Goal: Task Accomplishment & Management: Complete application form

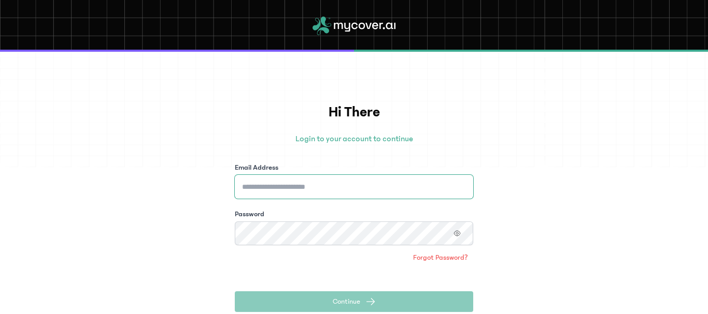
click at [300, 189] on input "Email Address" at bounding box center [354, 187] width 238 height 24
type input "**********"
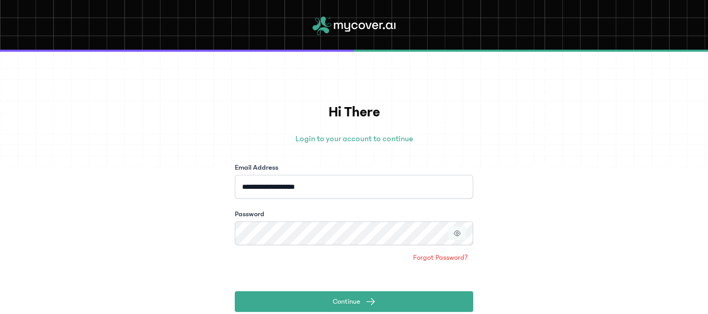
click at [454, 234] on icon "button" at bounding box center [456, 233] width 7 height 7
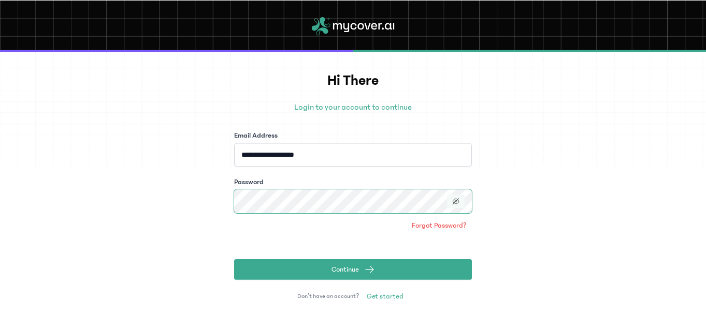
scroll to position [66, 0]
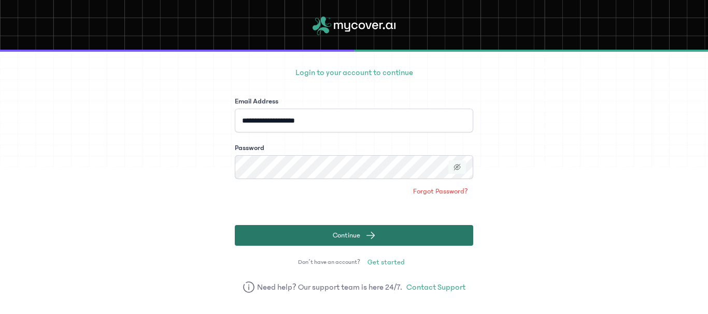
click at [346, 232] on span "Continue" at bounding box center [346, 236] width 27 height 10
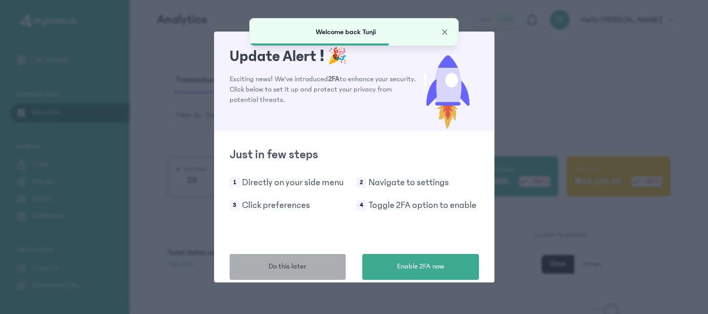
click at [315, 269] on button "Do this later" at bounding box center [287, 267] width 117 height 26
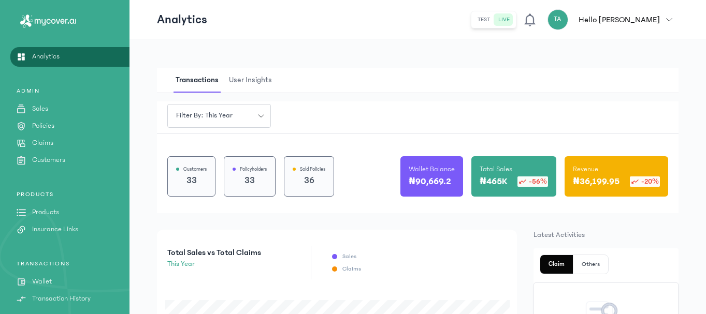
scroll to position [130, 0]
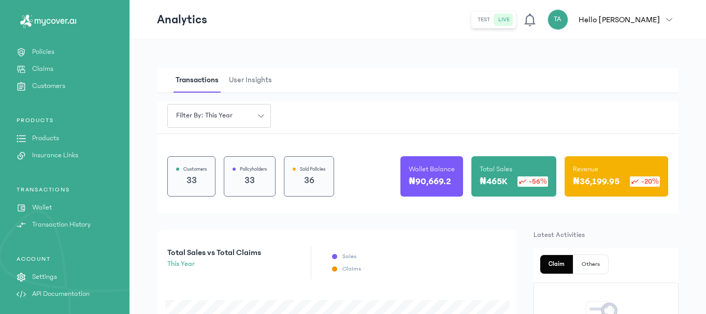
click at [52, 207] on p "Wallet" at bounding box center [42, 208] width 20 height 11
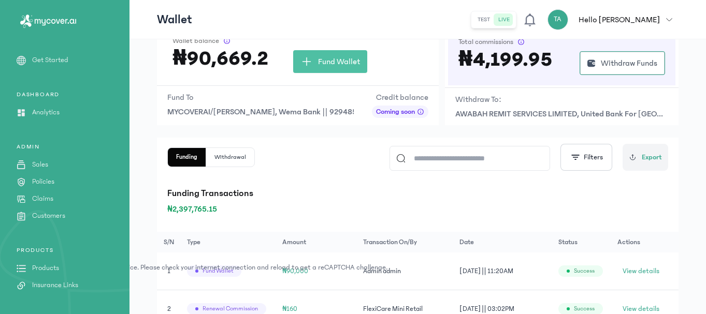
click at [57, 214] on p "Customers" at bounding box center [48, 216] width 33 height 11
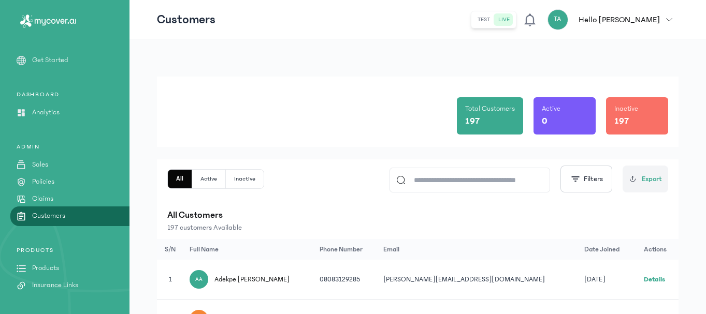
click at [61, 181] on link "Policies" at bounding box center [65, 182] width 130 height 11
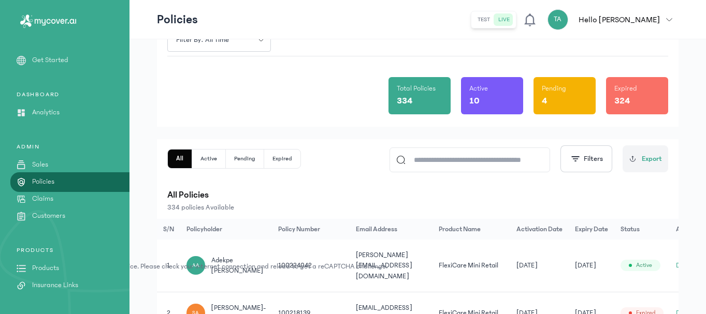
scroll to position [52, 0]
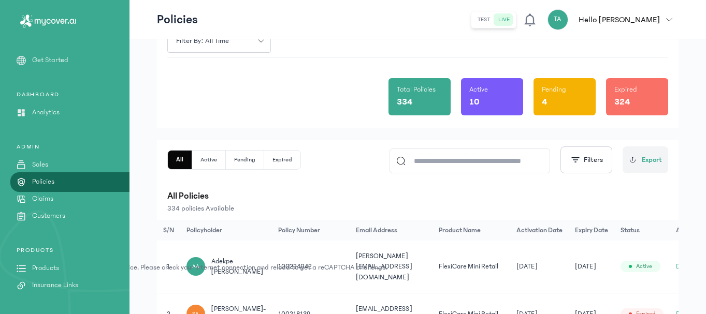
click at [48, 268] on p "Products" at bounding box center [45, 268] width 27 height 11
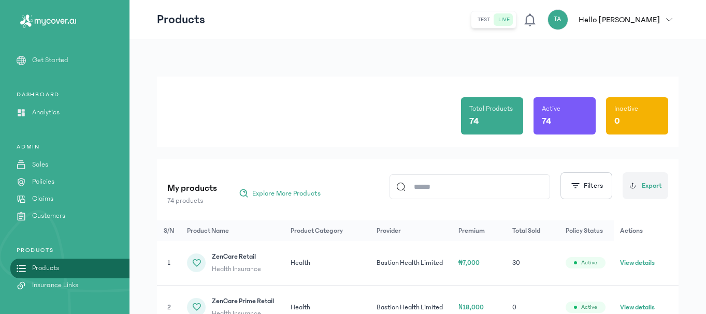
click at [438, 188] on input at bounding box center [475, 187] width 138 height 24
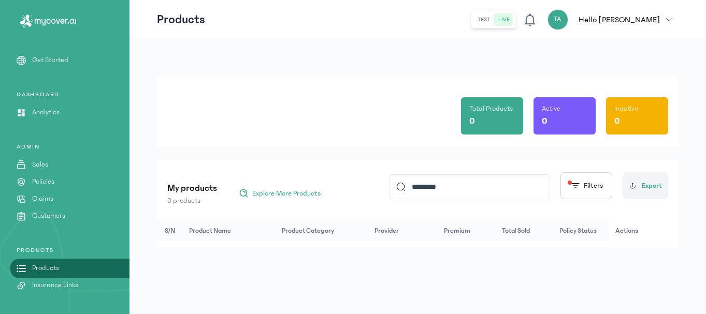
type input "*********"
click at [62, 267] on link "Products" at bounding box center [65, 268] width 130 height 11
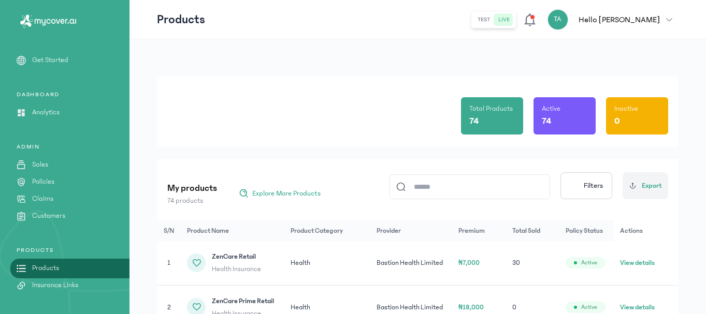
click at [381, 56] on div "Total Products 74 Active 74 Inactive 0 My products 74 products Explore More Pro…" at bounding box center [418, 271] width 577 height 464
click at [445, 184] on input at bounding box center [475, 187] width 138 height 24
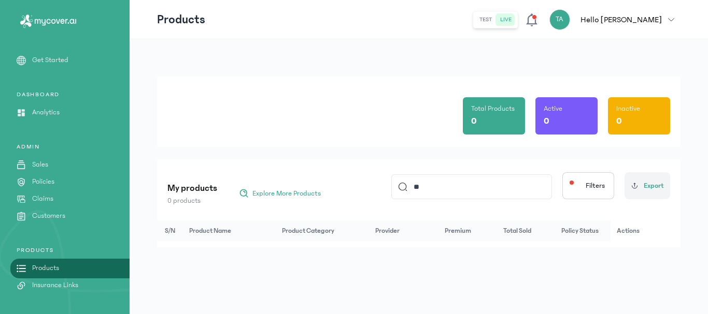
type input "*"
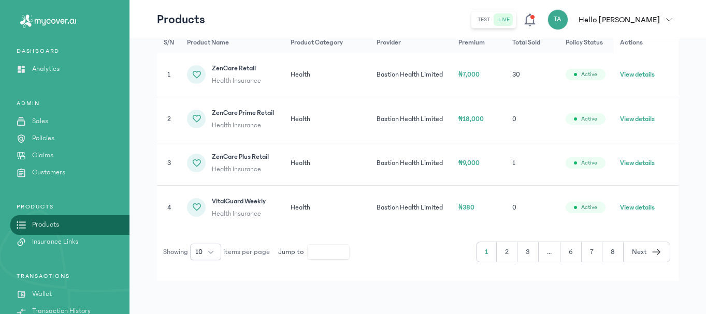
scroll to position [130, 0]
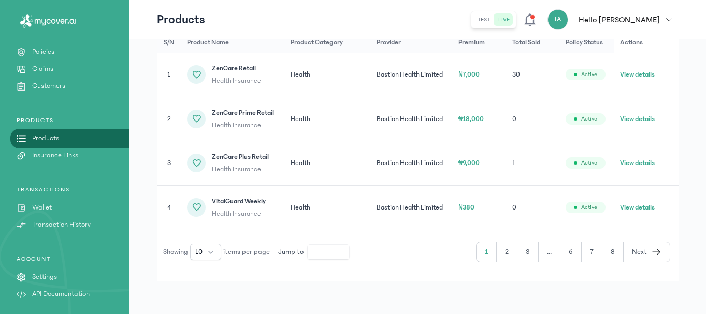
click at [62, 207] on link "Wallet" at bounding box center [65, 208] width 130 height 11
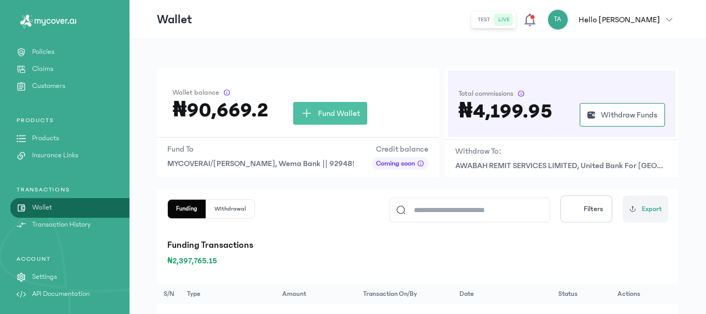
click at [62, 137] on link "Products" at bounding box center [65, 138] width 130 height 11
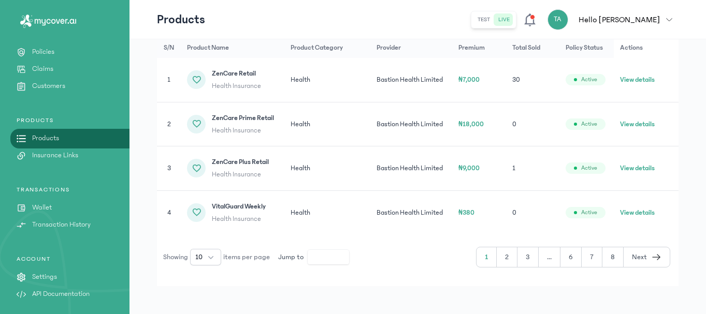
scroll to position [189, 0]
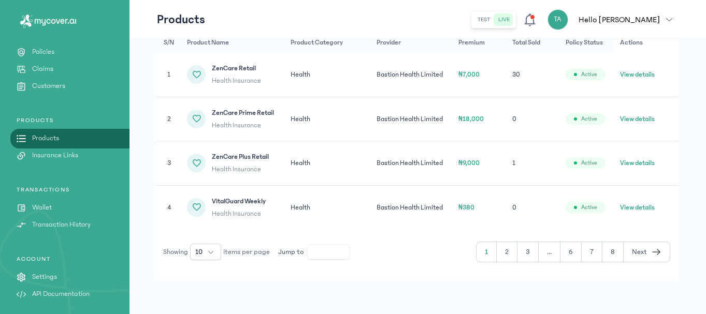
click at [517, 253] on button "2" at bounding box center [527, 252] width 21 height 20
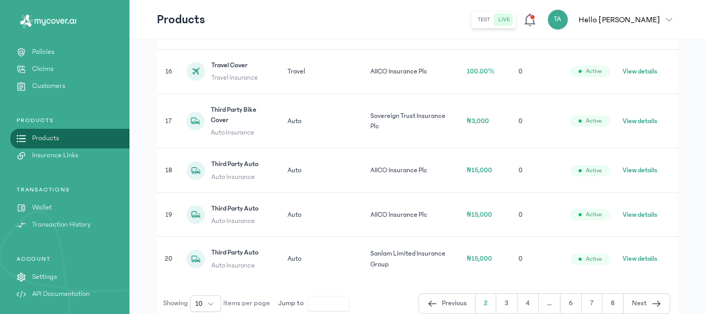
scroll to position [486, 0]
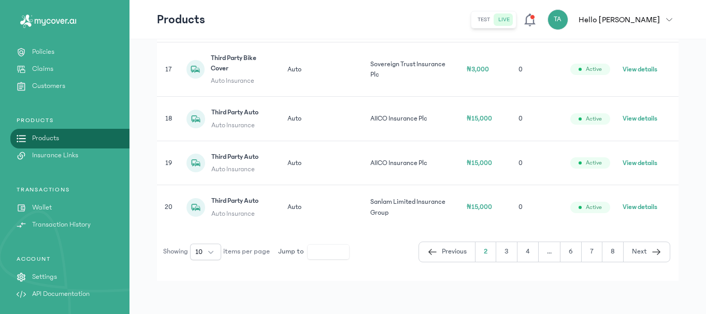
click at [517, 251] on button "3" at bounding box center [527, 252] width 21 height 20
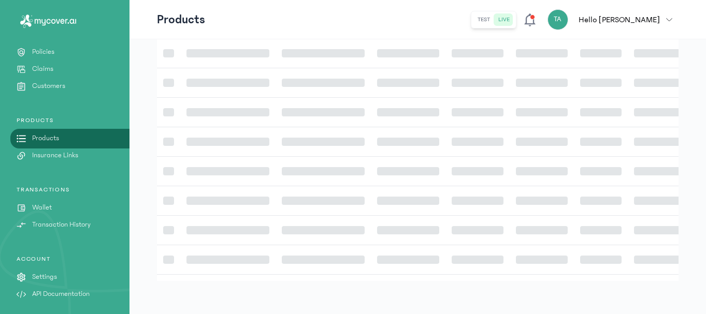
scroll to position [376, 0]
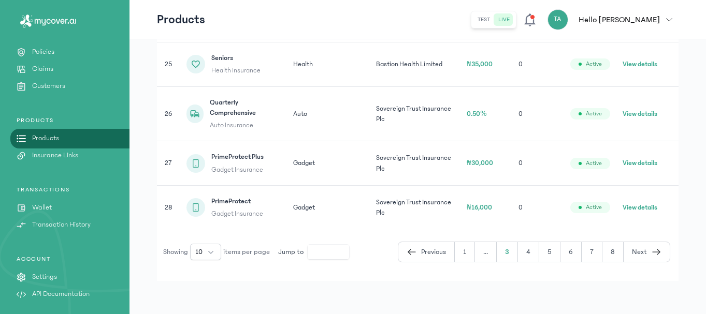
click at [539, 251] on button "4" at bounding box center [549, 252] width 21 height 20
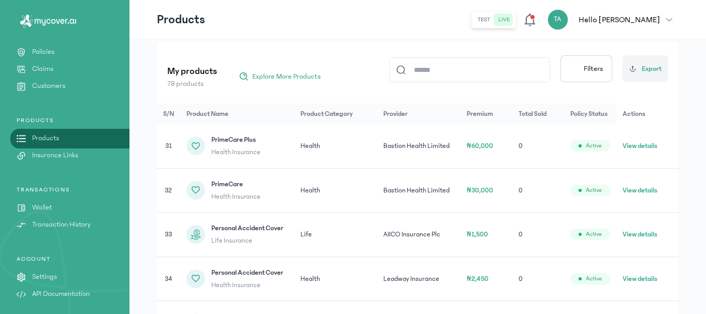
scroll to position [387, 0]
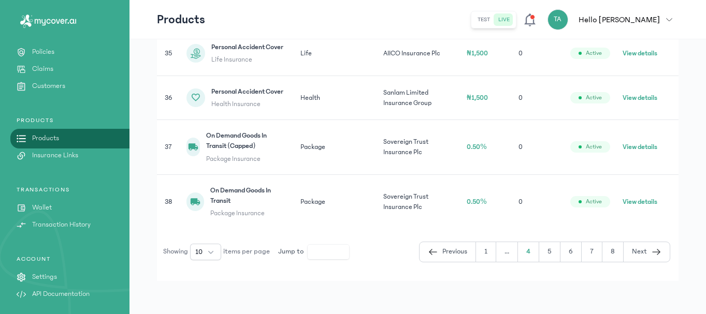
click at [560, 253] on button "5" at bounding box center [570, 252] width 21 height 20
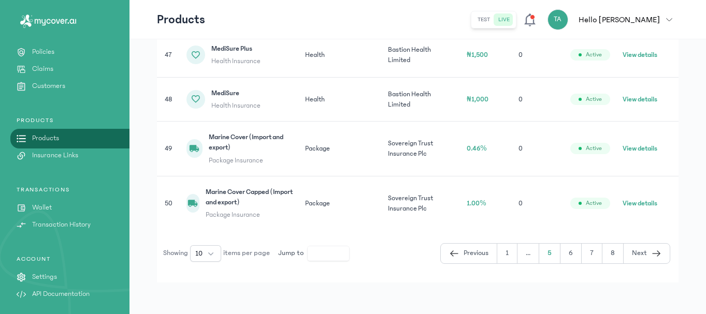
scroll to position [476, 0]
click at [582, 257] on button "6" at bounding box center [592, 252] width 21 height 20
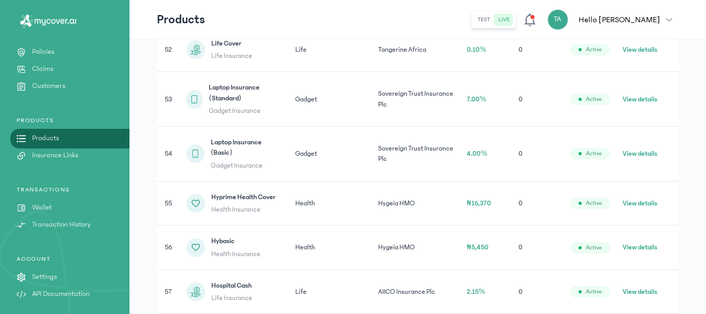
scroll to position [476, 0]
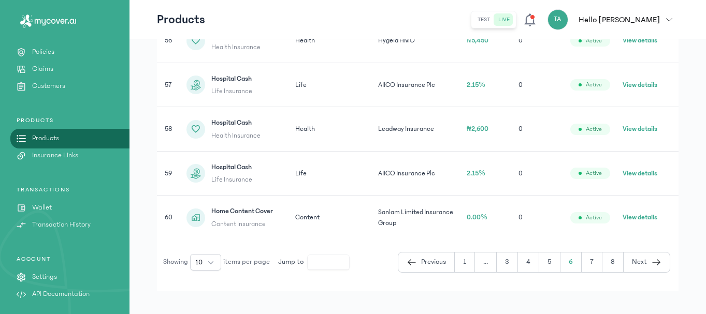
click at [602, 253] on button "7" at bounding box center [612, 263] width 21 height 20
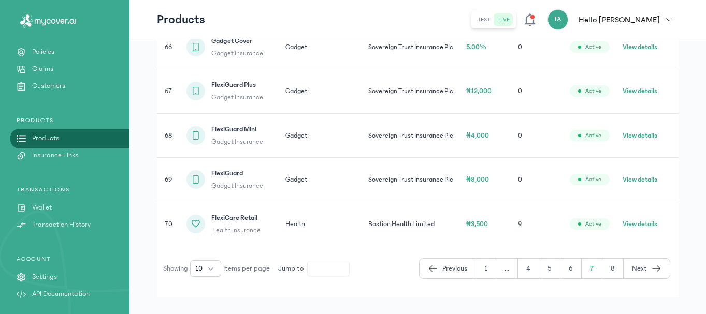
scroll to position [454, 0]
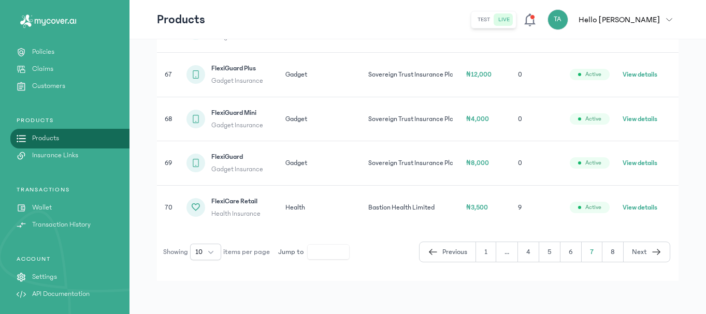
click at [595, 254] on button "7" at bounding box center [592, 252] width 21 height 20
click at [624, 250] on button "8" at bounding box center [647, 252] width 46 height 20
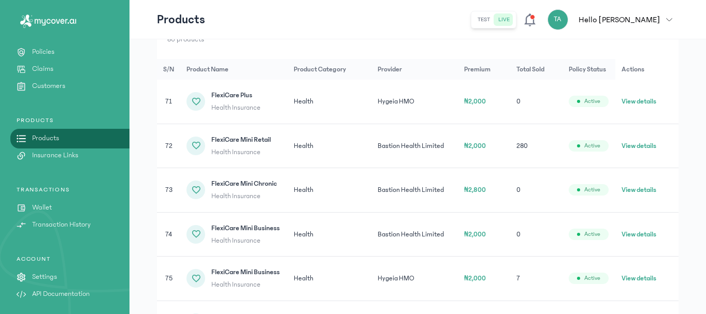
scroll to position [143, 0]
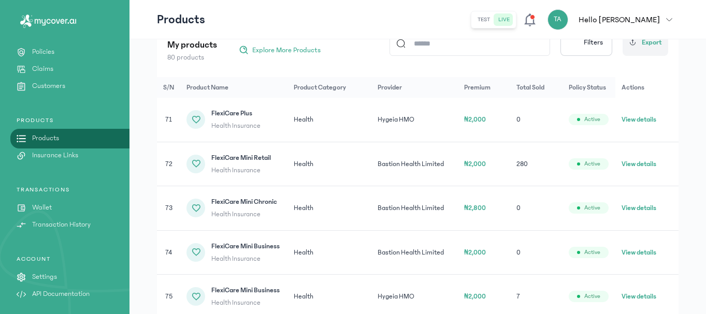
click at [641, 164] on button "View details" at bounding box center [639, 164] width 35 height 10
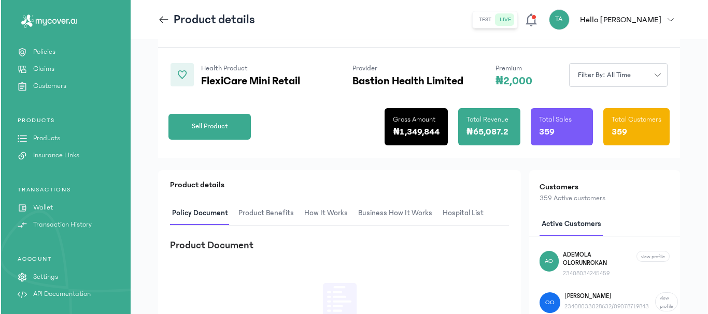
scroll to position [104, 0]
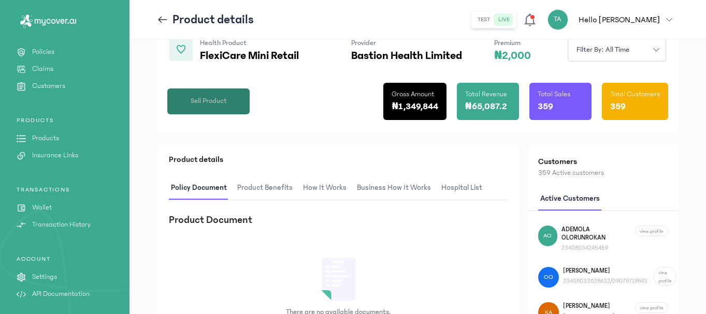
click at [227, 104] on button "Sell Product" at bounding box center [208, 102] width 82 height 26
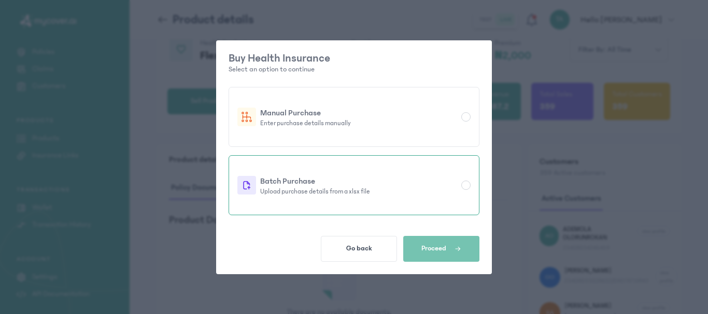
click at [373, 176] on p "Batch Purchase" at bounding box center [358, 181] width 197 height 12
click at [461, 248] on icon "button" at bounding box center [457, 249] width 7 height 9
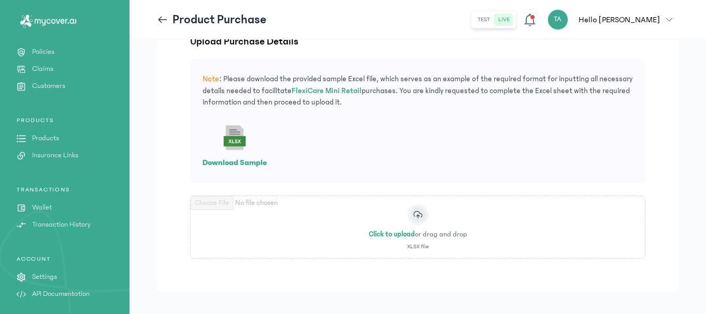
scroll to position [125, 0]
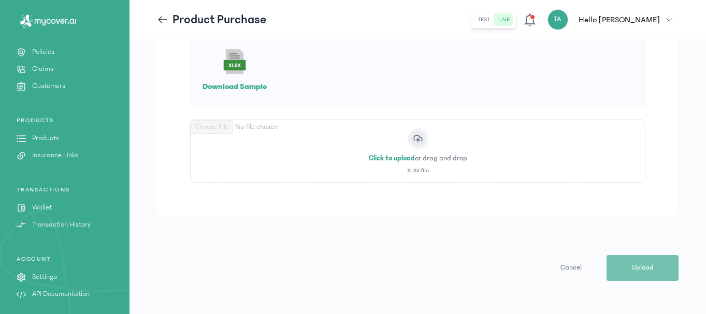
click at [245, 83] on p "Download Sample" at bounding box center [235, 86] width 64 height 12
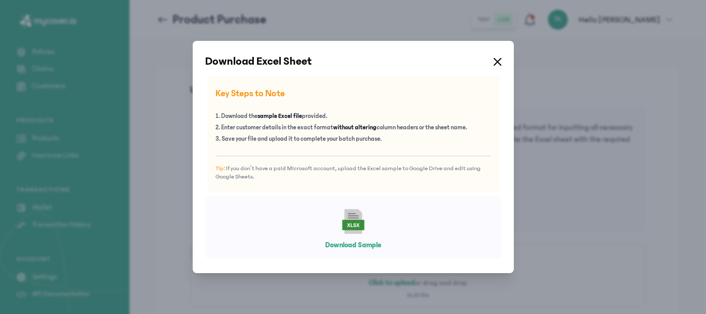
scroll to position [0, 0]
click at [347, 244] on button "Download Sample" at bounding box center [354, 245] width 56 height 10
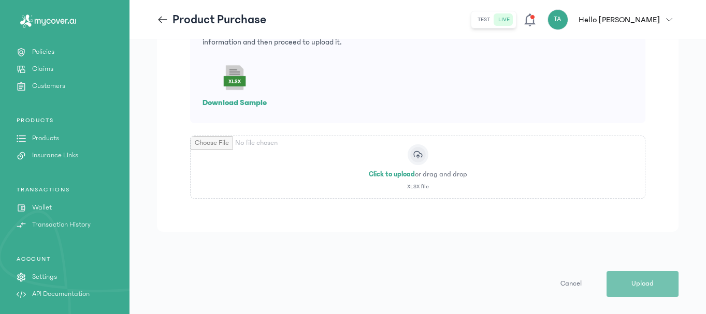
scroll to position [125, 0]
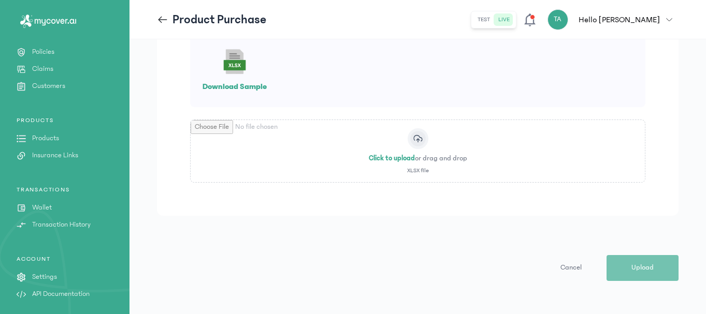
click at [387, 159] on input "file" at bounding box center [418, 151] width 454 height 62
type input "**********"
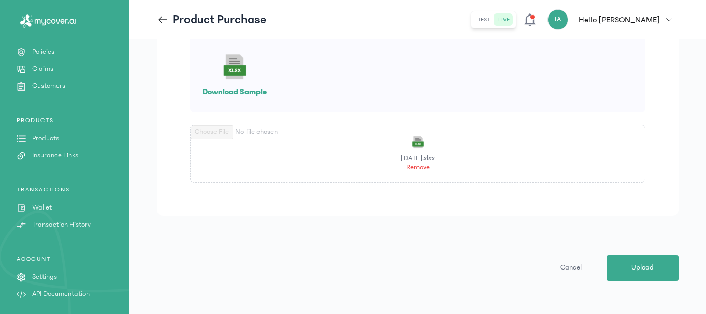
scroll to position [120, 0]
click at [637, 266] on span "Upload" at bounding box center [642, 268] width 22 height 11
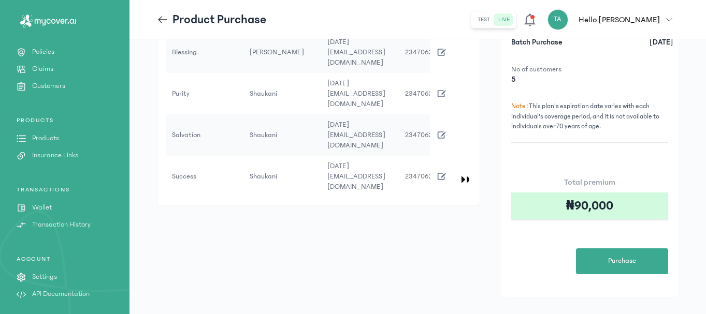
scroll to position [104, 0]
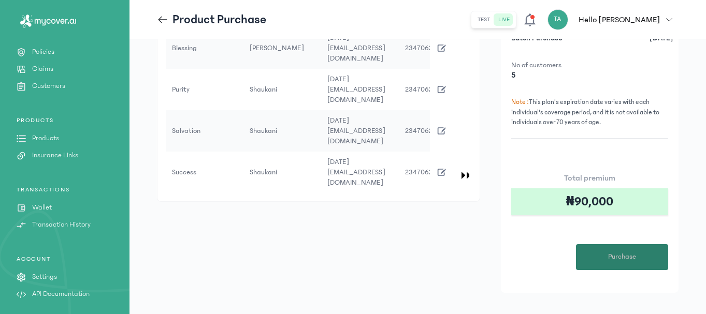
click at [628, 260] on span "Purchase" at bounding box center [622, 257] width 28 height 11
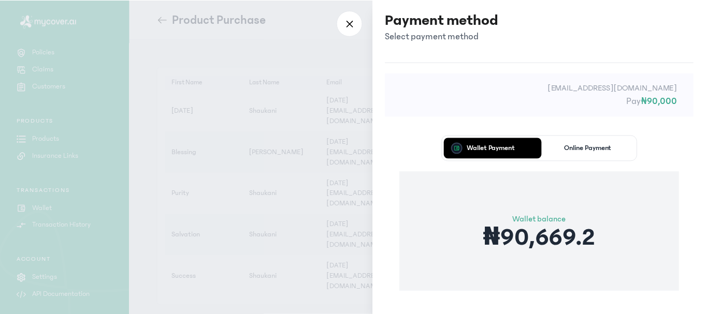
scroll to position [59, 0]
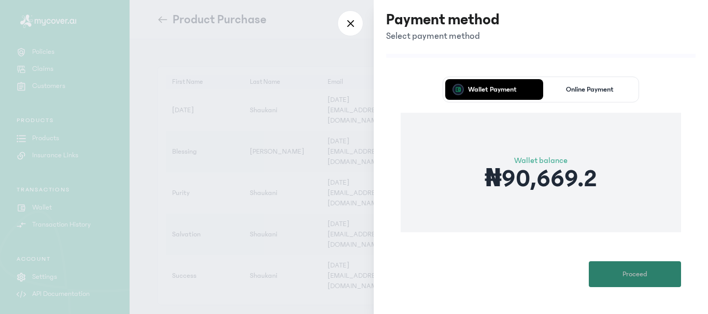
click at [630, 269] on span "Proceed" at bounding box center [634, 274] width 25 height 11
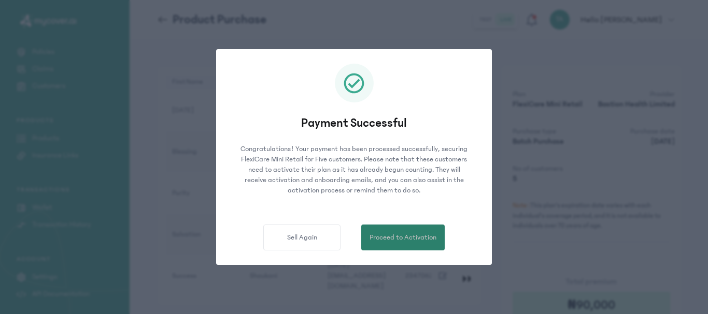
click at [419, 236] on span "Proceed to Activation" at bounding box center [402, 238] width 67 height 11
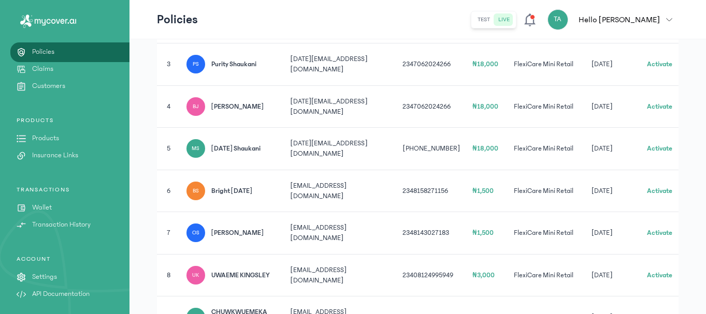
scroll to position [126, 0]
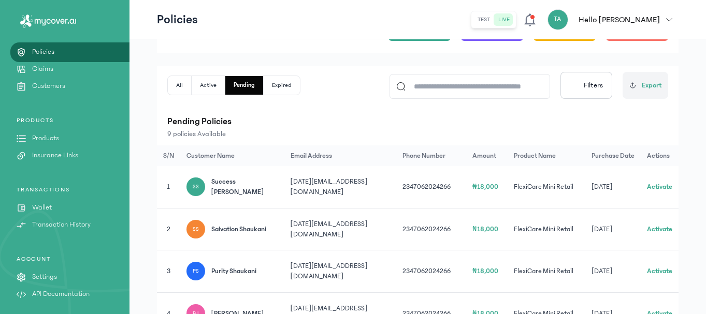
click at [192, 82] on button "All" at bounding box center [209, 85] width 34 height 19
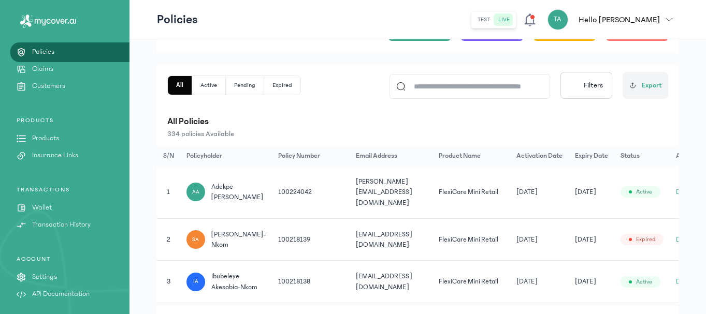
click at [226, 91] on button "Active" at bounding box center [245, 85] width 38 height 19
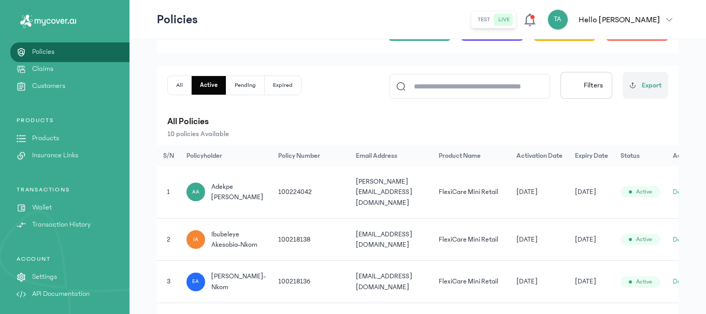
click at [265, 80] on button "Pending" at bounding box center [283, 85] width 36 height 19
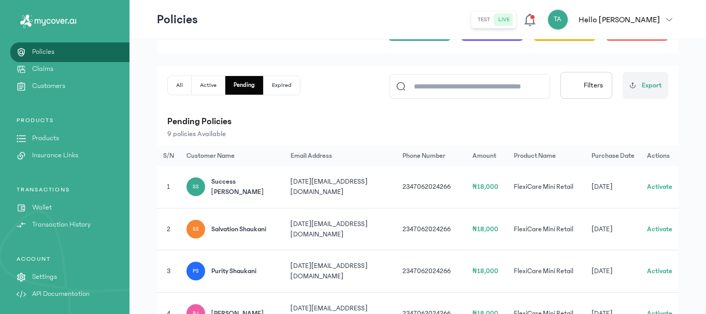
click at [666, 184] on button "Activate" at bounding box center [659, 187] width 25 height 10
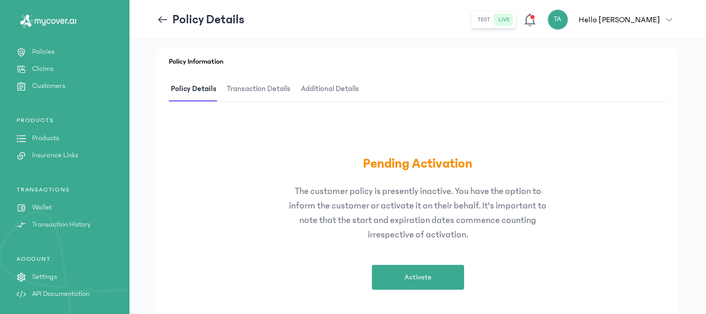
scroll to position [211, 0]
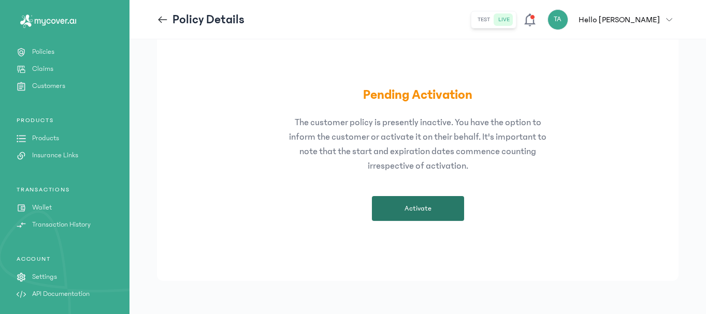
click at [404, 205] on button "Activate" at bounding box center [418, 208] width 92 height 25
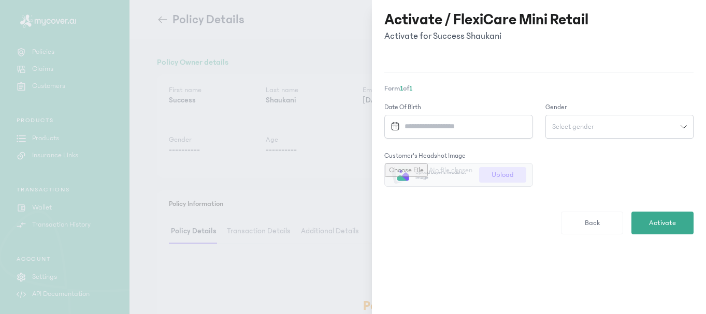
scroll to position [0, 0]
click at [352, 26] on icon at bounding box center [350, 23] width 8 height 9
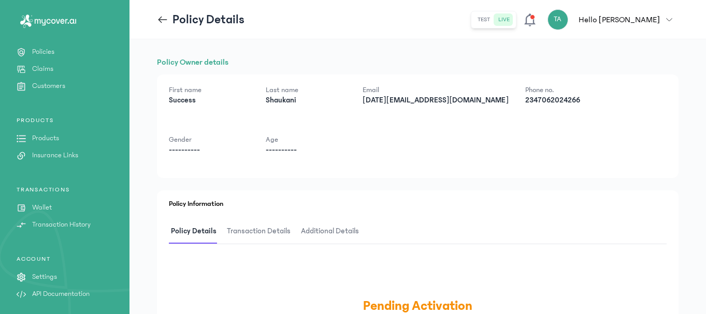
click at [161, 25] on icon at bounding box center [162, 19] width 11 height 11
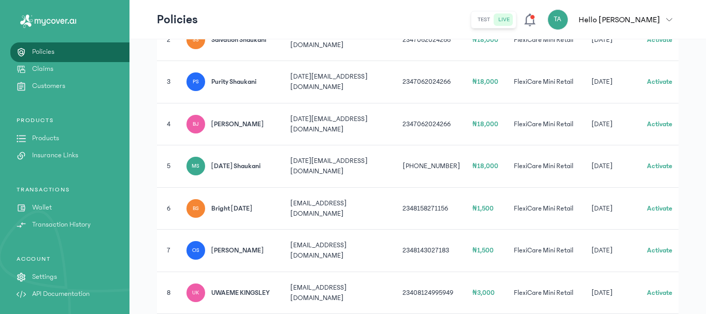
scroll to position [334, 0]
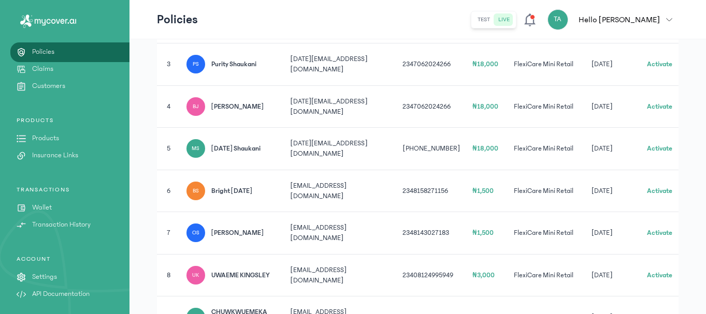
click at [669, 143] on button "Activate" at bounding box center [659, 148] width 25 height 10
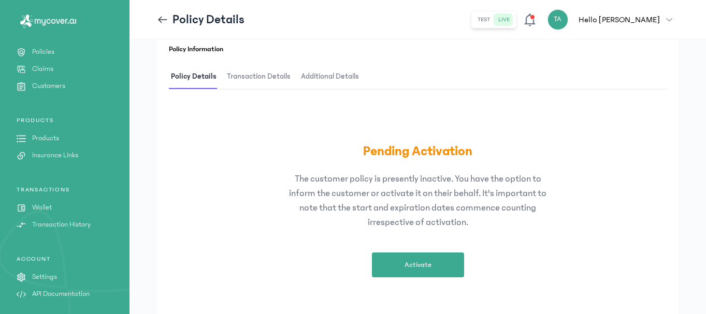
scroll to position [155, 0]
click at [434, 257] on button "Activate" at bounding box center [418, 264] width 92 height 25
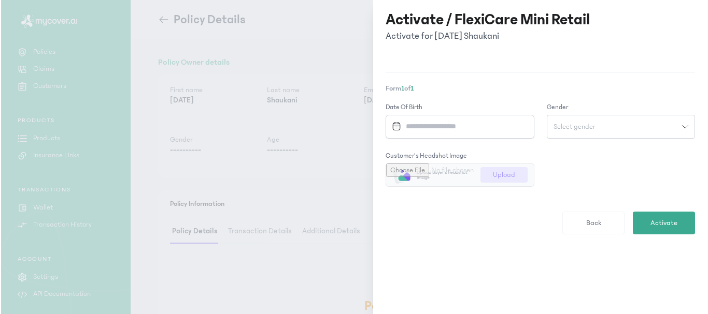
scroll to position [0, 0]
click at [428, 121] on input "Datepicker input" at bounding box center [456, 127] width 137 height 22
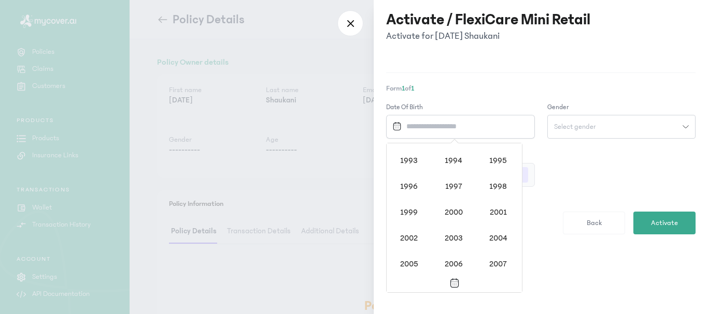
scroll to position [797, 0]
paste input "**********"
type input "**********"
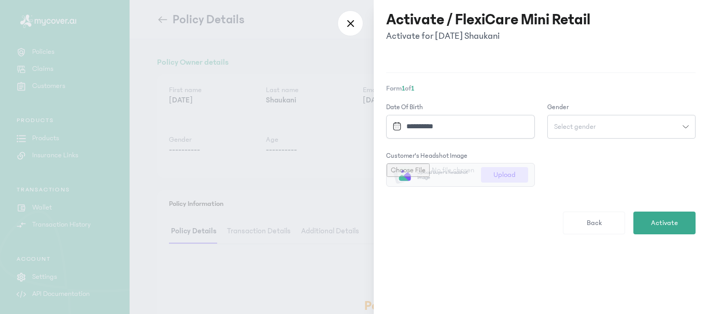
click at [580, 168] on form "**********" at bounding box center [540, 169] width 309 height 132
click at [457, 135] on input "**********" at bounding box center [456, 127] width 137 height 22
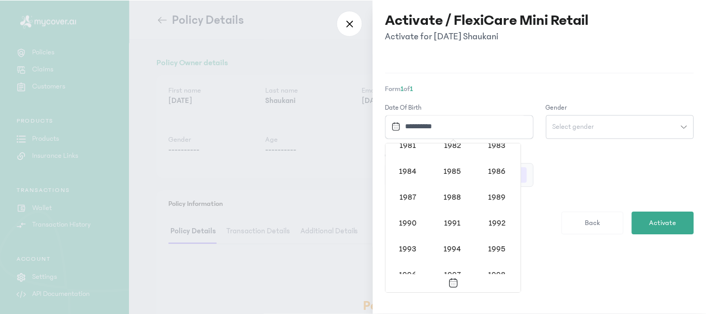
scroll to position [694, 0]
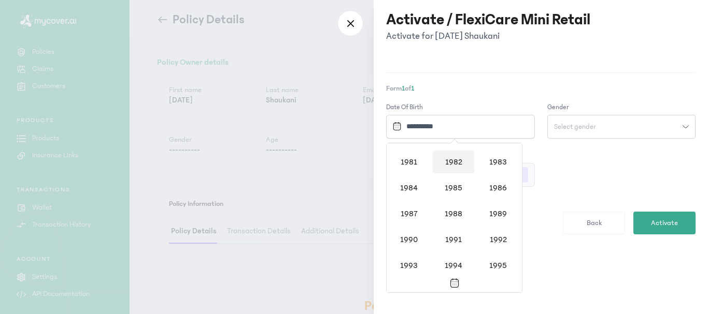
click at [457, 162] on div "1982" at bounding box center [453, 162] width 41 height 23
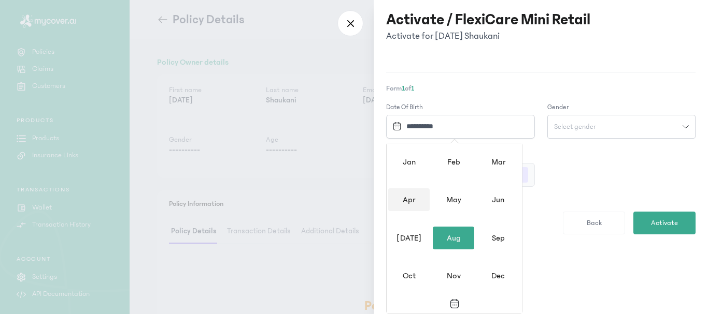
click at [411, 199] on div "Apr" at bounding box center [408, 200] width 41 height 23
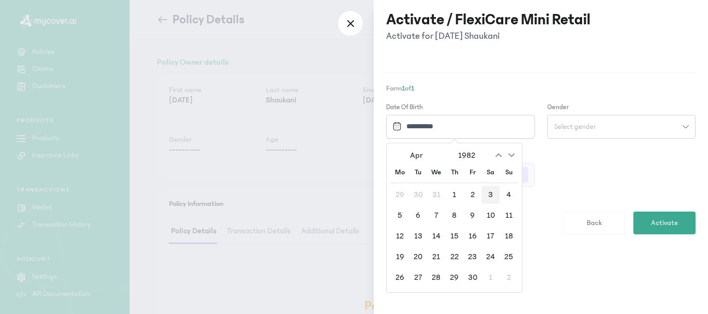
click at [488, 193] on div "3" at bounding box center [490, 195] width 18 height 18
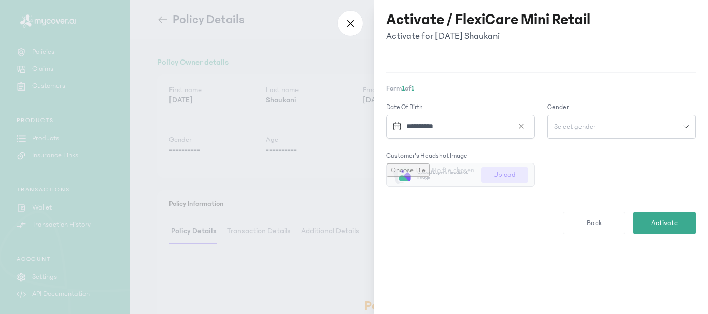
click at [576, 133] on button "Select gender" at bounding box center [621, 127] width 149 height 24
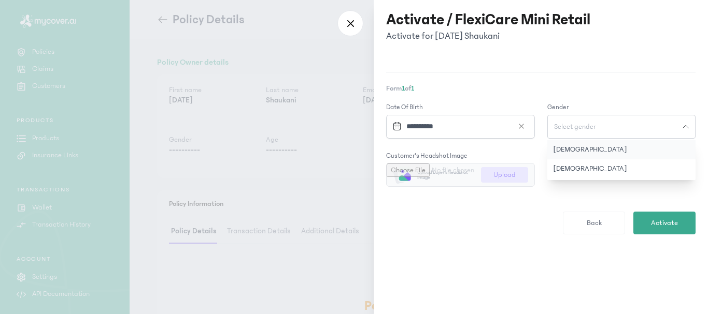
click at [570, 148] on button "[DEMOGRAPHIC_DATA]" at bounding box center [621, 149] width 149 height 19
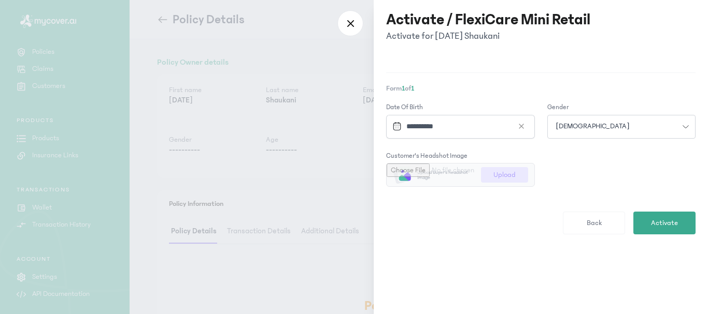
click at [497, 176] on input "file" at bounding box center [460, 175] width 148 height 23
type input "**********"
click at [678, 217] on button "Activate" at bounding box center [664, 223] width 62 height 23
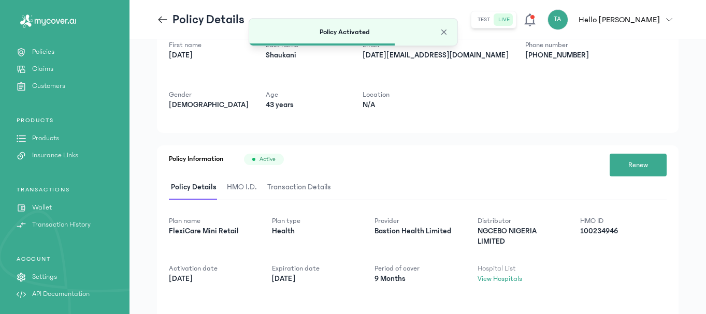
scroll to position [91, 0]
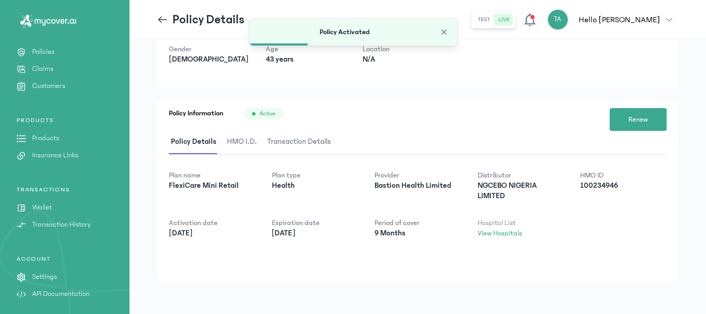
click at [246, 141] on span "HMO I.D." at bounding box center [242, 142] width 34 height 24
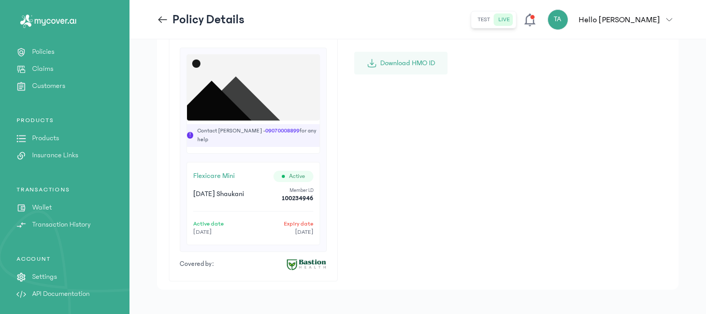
scroll to position [194, 0]
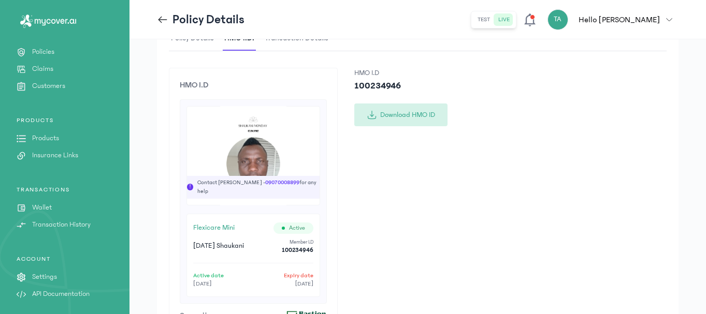
click at [405, 118] on button "Download HMO ID" at bounding box center [400, 115] width 93 height 23
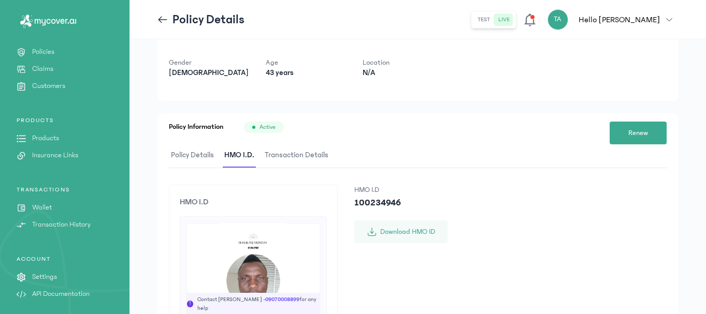
scroll to position [0, 0]
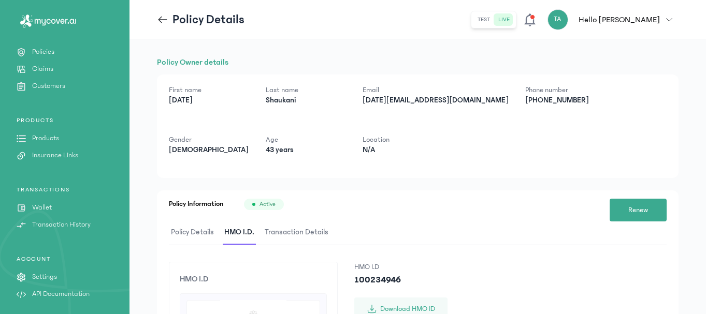
click at [159, 21] on icon at bounding box center [162, 19] width 11 height 11
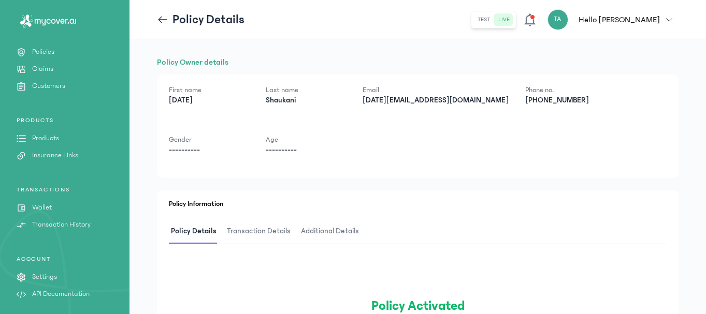
click at [159, 21] on icon at bounding box center [162, 19] width 11 height 11
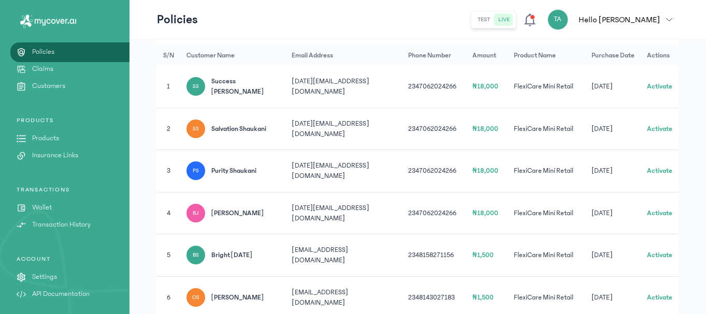
scroll to position [211, 0]
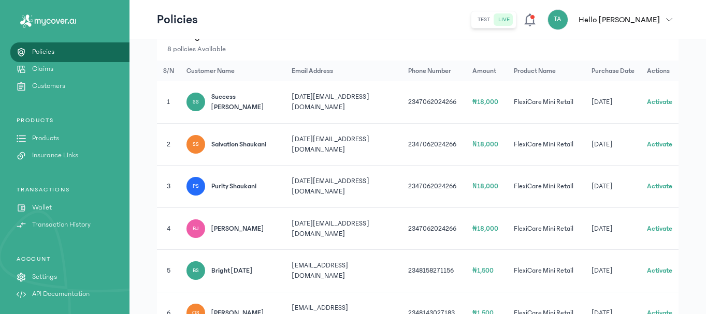
click at [671, 224] on button "Activate" at bounding box center [659, 229] width 25 height 10
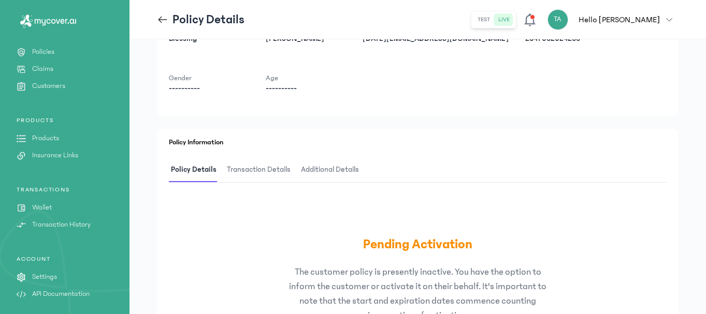
scroll to position [155, 0]
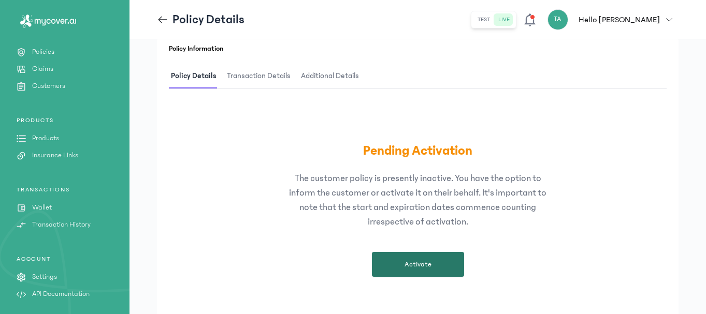
click at [409, 256] on button "Activate" at bounding box center [418, 264] width 92 height 25
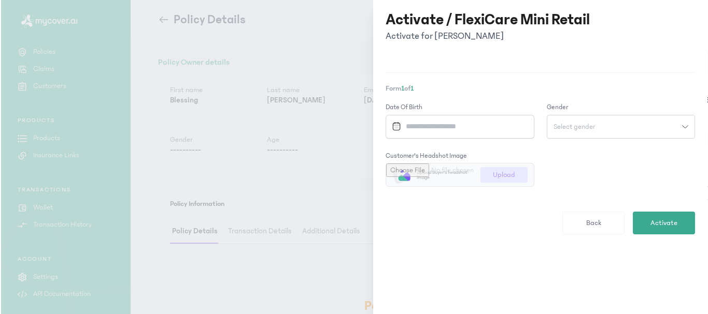
scroll to position [0, 0]
click at [427, 128] on input "Datepicker input" at bounding box center [456, 127] width 137 height 22
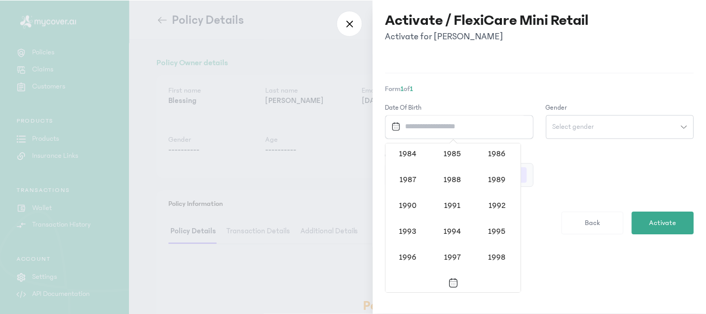
scroll to position [745, 0]
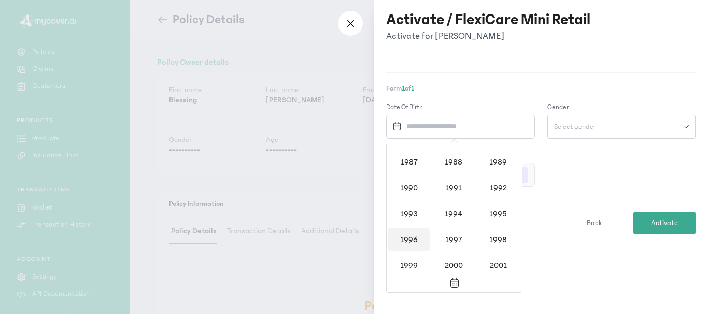
click at [410, 244] on div "1996" at bounding box center [408, 239] width 41 height 23
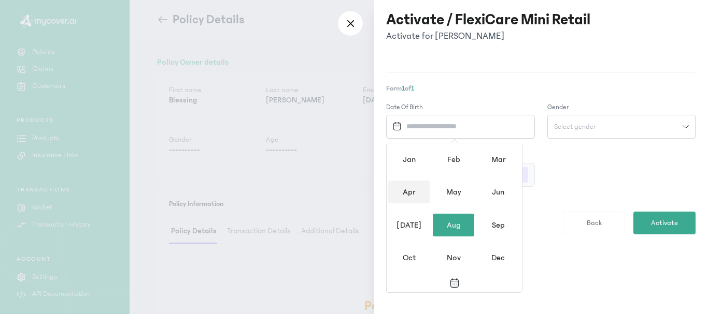
click at [406, 195] on div "Apr" at bounding box center [408, 192] width 41 height 23
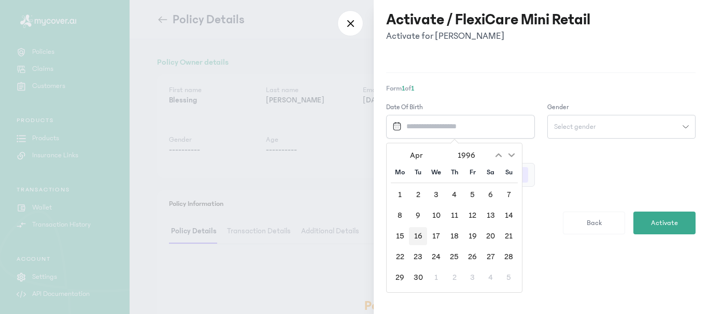
click at [416, 236] on div "16" at bounding box center [418, 236] width 18 height 18
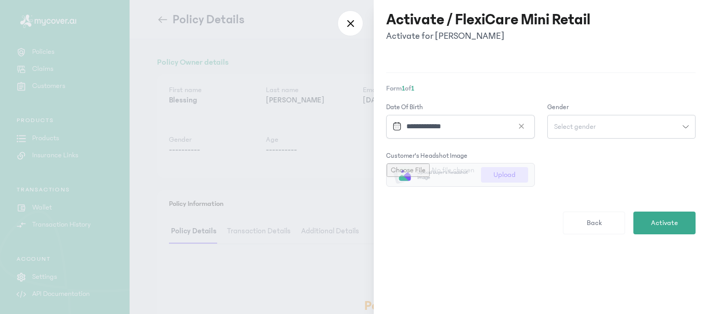
click at [577, 126] on span "Select gender" at bounding box center [575, 126] width 54 height 7
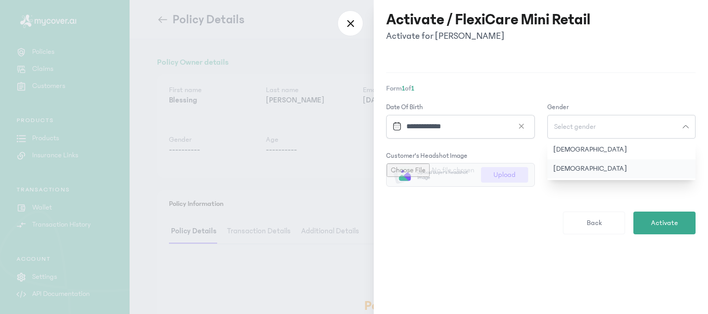
click at [555, 170] on button "[DEMOGRAPHIC_DATA]" at bounding box center [621, 169] width 149 height 19
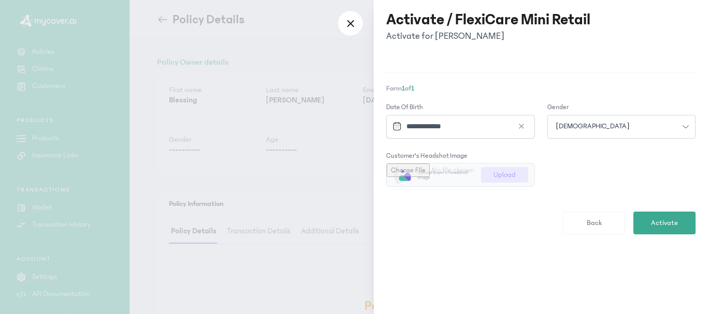
click at [508, 176] on input "file" at bounding box center [460, 175] width 148 height 23
click at [505, 178] on input "file" at bounding box center [460, 175] width 148 height 23
type input "**********"
click at [655, 222] on span "Activate" at bounding box center [664, 223] width 27 height 11
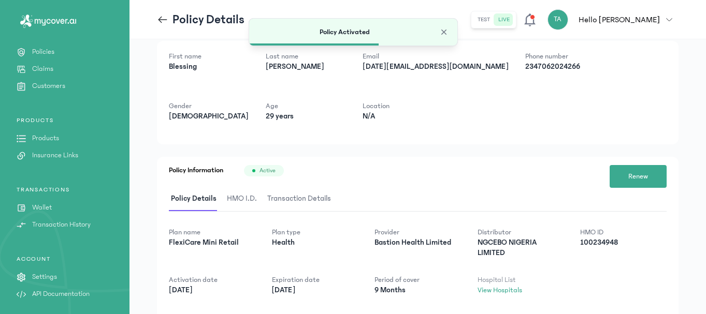
scroll to position [52, 0]
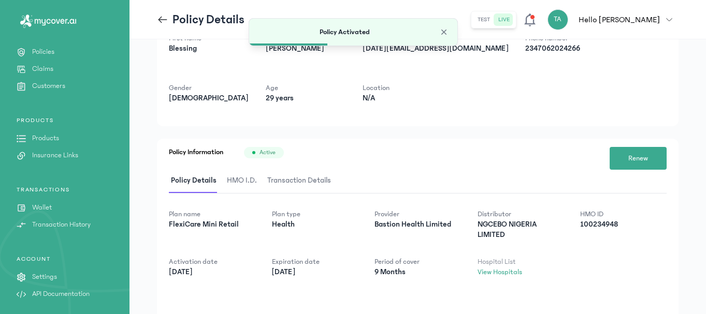
click at [238, 180] on span "HMO I.D." at bounding box center [242, 181] width 34 height 24
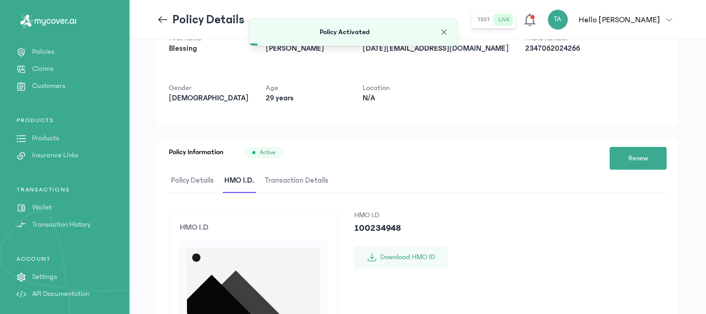
scroll to position [207, 0]
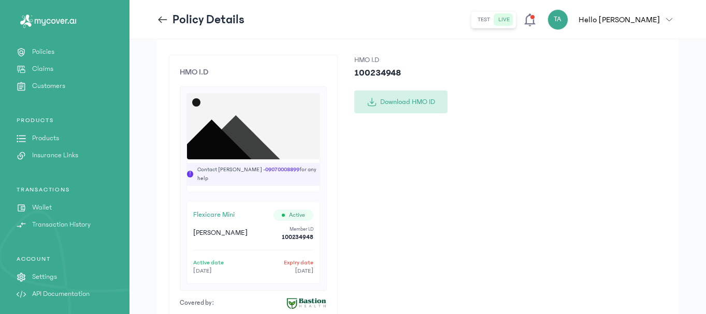
click at [400, 104] on button "Download HMO ID" at bounding box center [400, 102] width 93 height 23
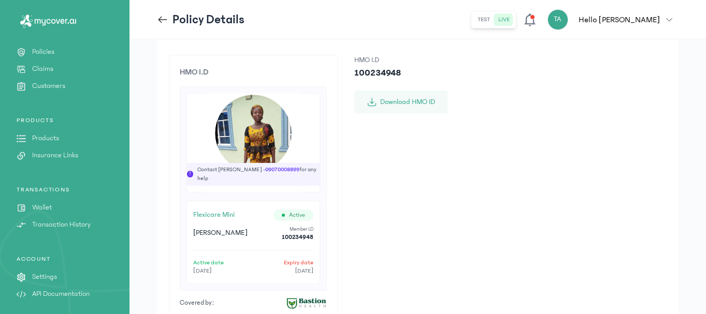
scroll to position [0, 0]
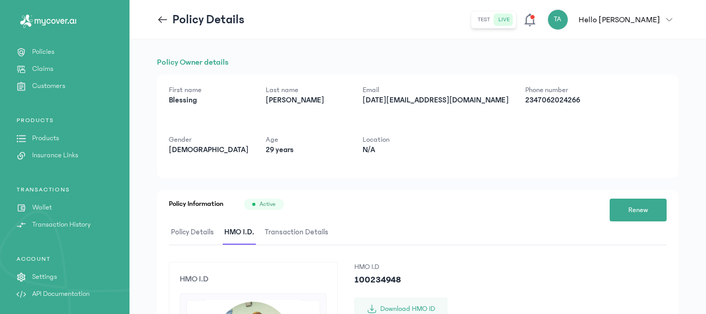
click at [163, 20] on icon at bounding box center [163, 19] width 9 height 1
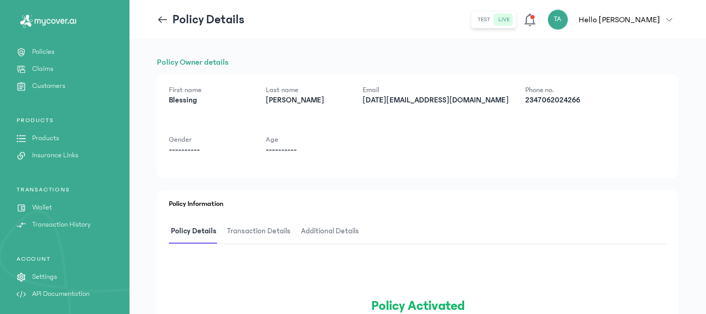
click at [163, 20] on icon at bounding box center [163, 19] width 9 height 1
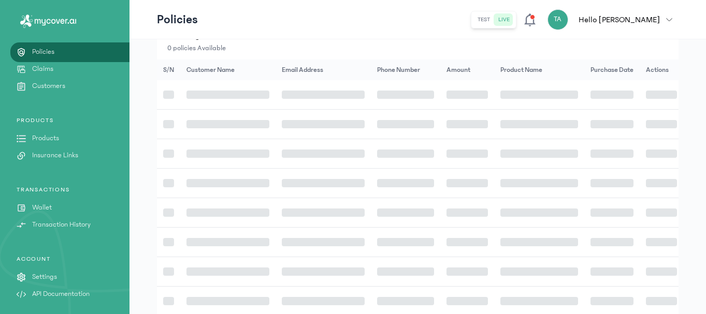
scroll to position [212, 0]
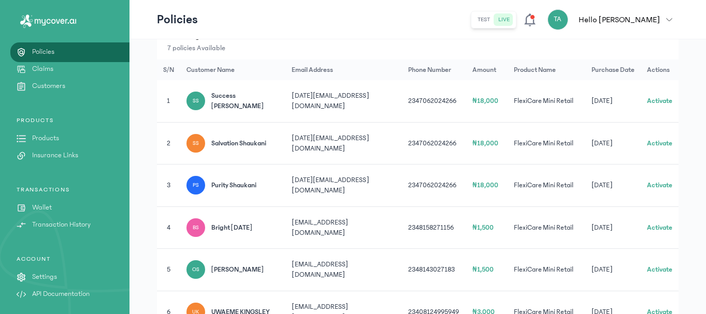
click at [662, 180] on button "Activate" at bounding box center [659, 185] width 25 height 10
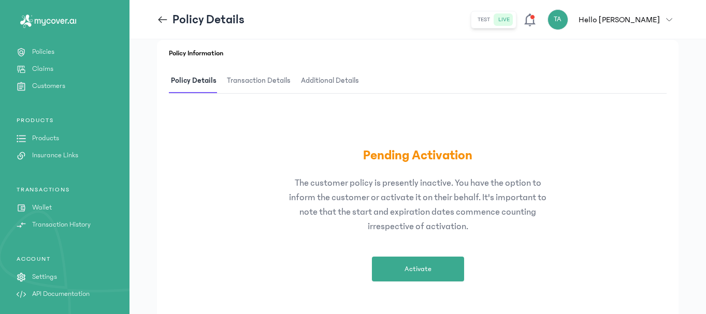
scroll to position [155, 0]
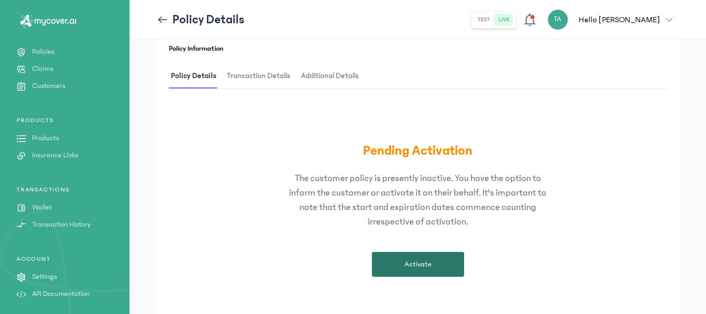
click at [430, 265] on span "Activate" at bounding box center [418, 265] width 27 height 10
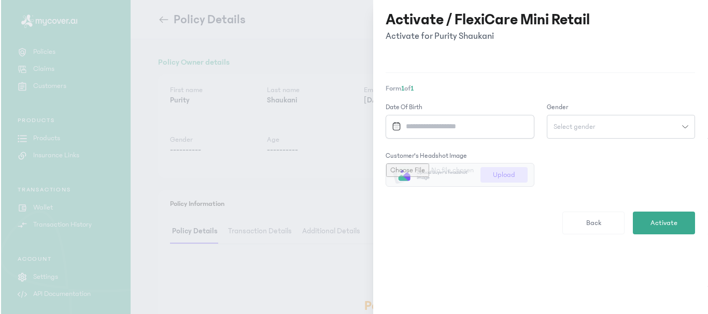
scroll to position [0, 0]
click at [438, 122] on input "Datepicker input" at bounding box center [456, 127] width 137 height 22
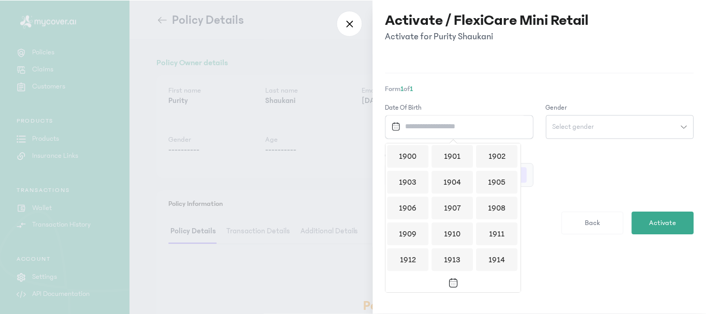
scroll to position [1004, 0]
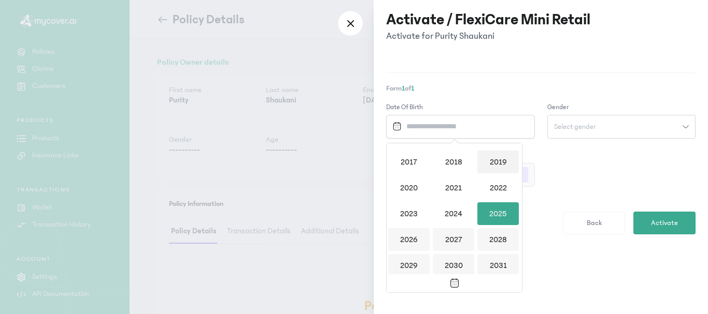
click at [504, 163] on div "2019" at bounding box center [497, 162] width 41 height 23
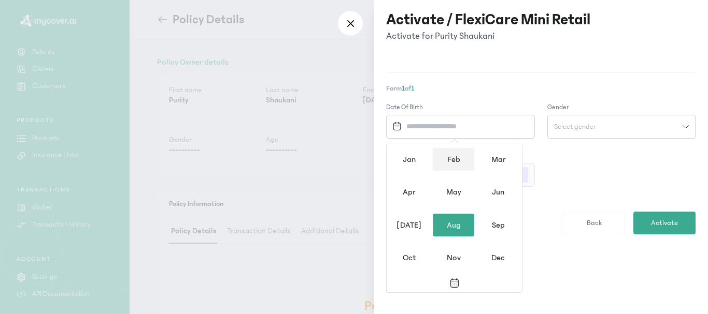
click at [457, 163] on div "Feb" at bounding box center [453, 159] width 41 height 23
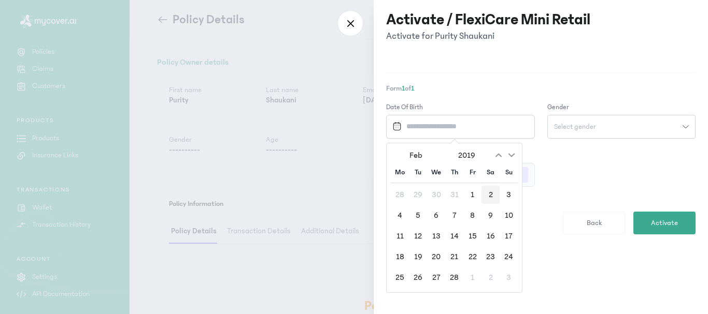
click at [488, 195] on div "2" at bounding box center [490, 195] width 18 height 18
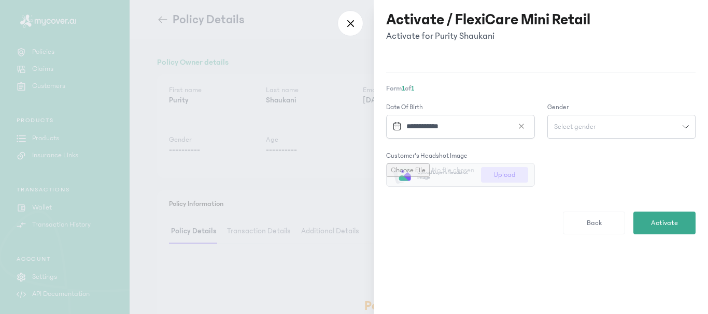
click at [573, 137] on button "Select gender" at bounding box center [621, 127] width 149 height 24
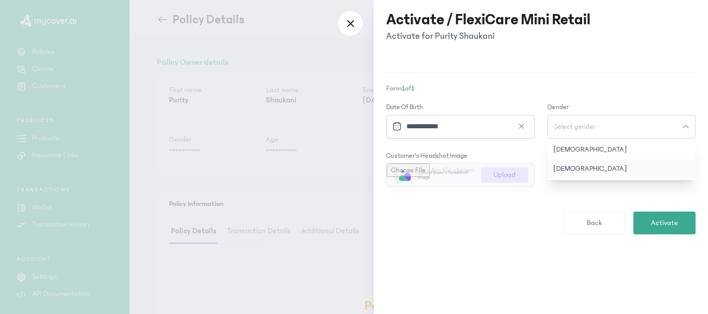
click at [568, 168] on button "[DEMOGRAPHIC_DATA]" at bounding box center [621, 169] width 149 height 19
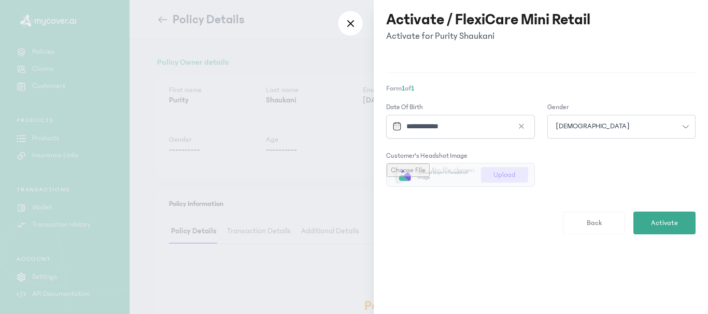
click at [496, 172] on input "file" at bounding box center [460, 175] width 148 height 23
type input "**********"
click at [652, 224] on span "Activate" at bounding box center [664, 223] width 27 height 11
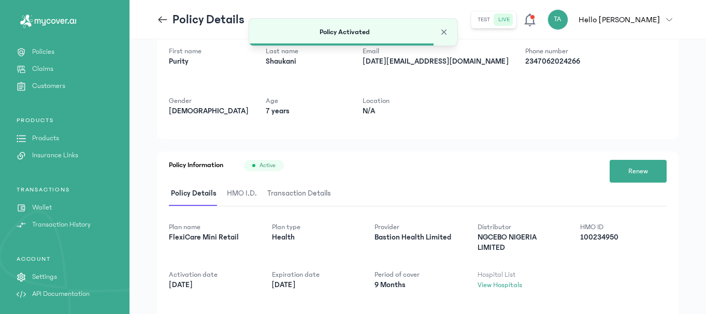
scroll to position [91, 0]
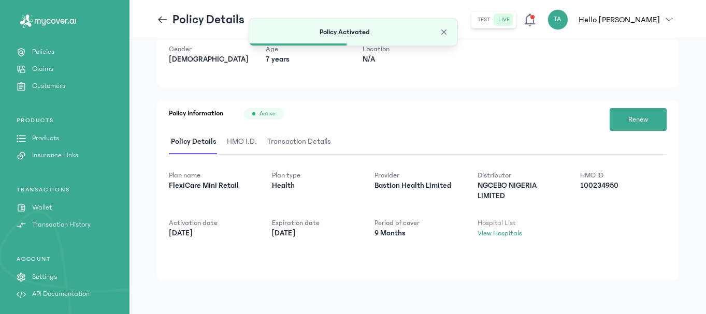
click at [234, 141] on span "HMO I.D." at bounding box center [242, 142] width 34 height 24
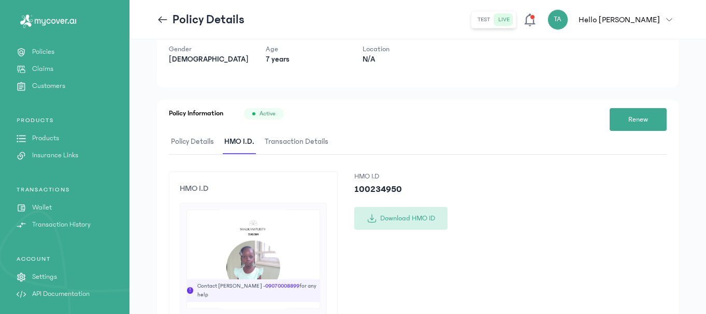
click at [416, 219] on button "Download HMO ID" at bounding box center [400, 218] width 93 height 23
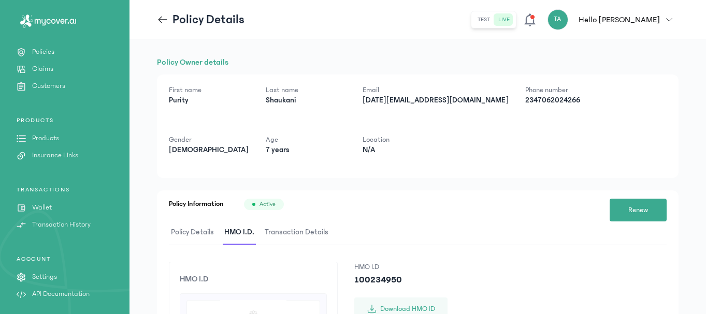
click at [161, 17] on icon at bounding box center [161, 19] width 4 height 7
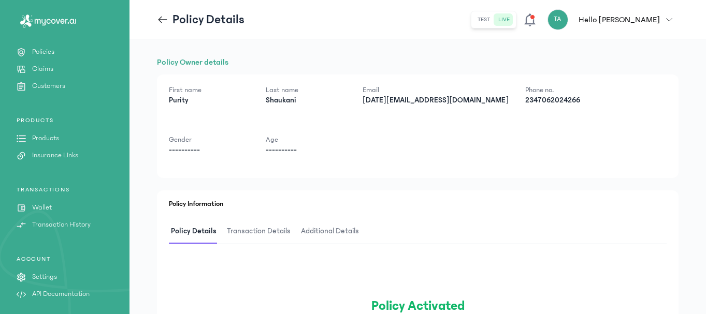
click at [161, 17] on icon at bounding box center [161, 19] width 4 height 7
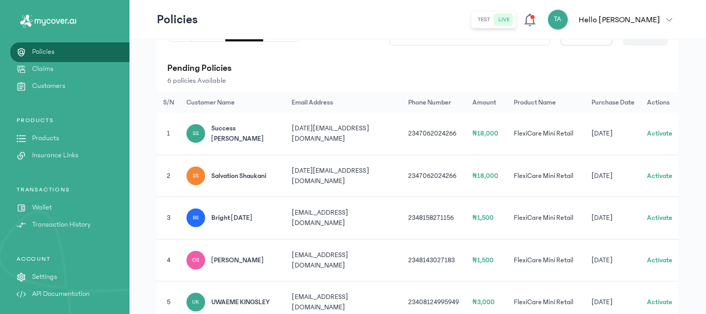
scroll to position [162, 0]
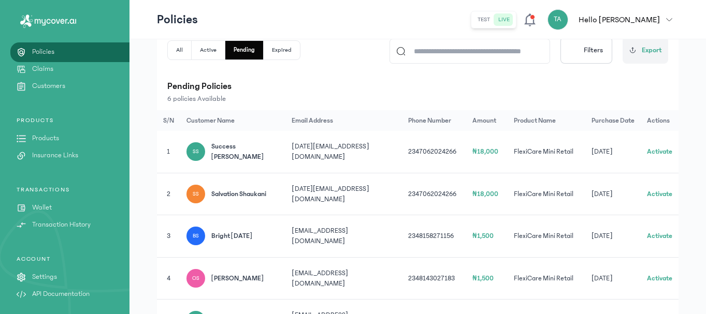
click at [665, 190] on button "Activate" at bounding box center [659, 194] width 25 height 10
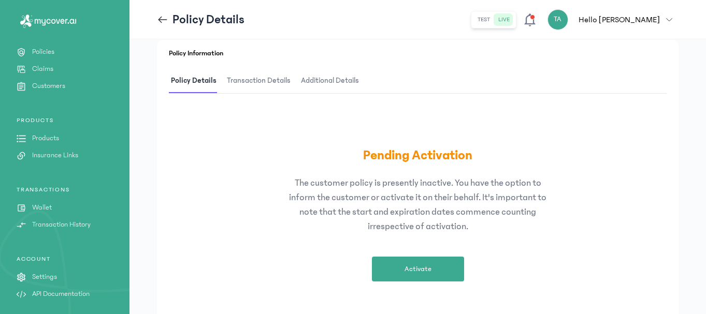
scroll to position [155, 0]
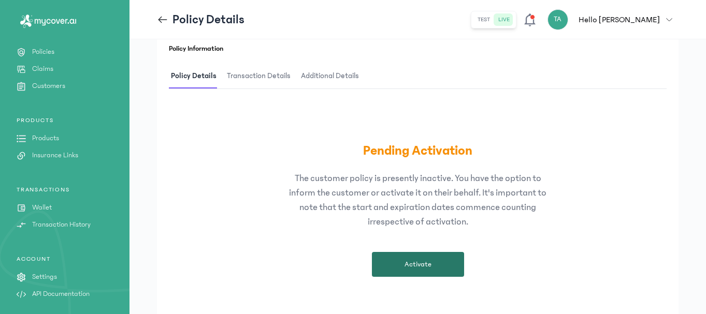
click at [424, 261] on span "Activate" at bounding box center [418, 265] width 27 height 10
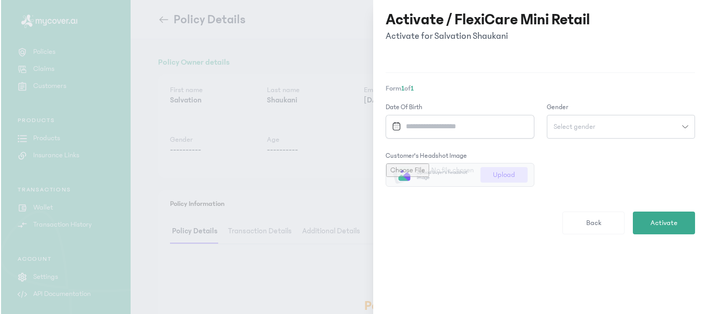
scroll to position [0, 0]
click at [424, 122] on input "Datepicker input" at bounding box center [456, 127] width 137 height 22
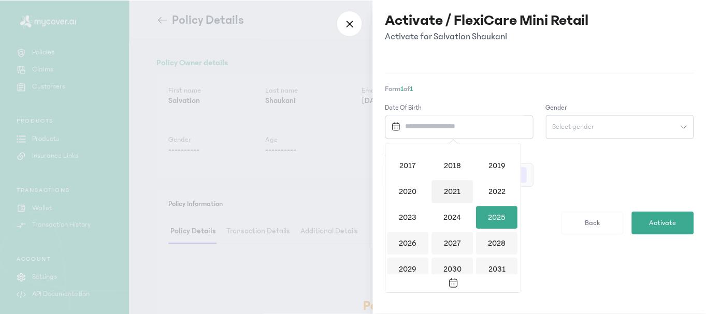
scroll to position [1004, 0]
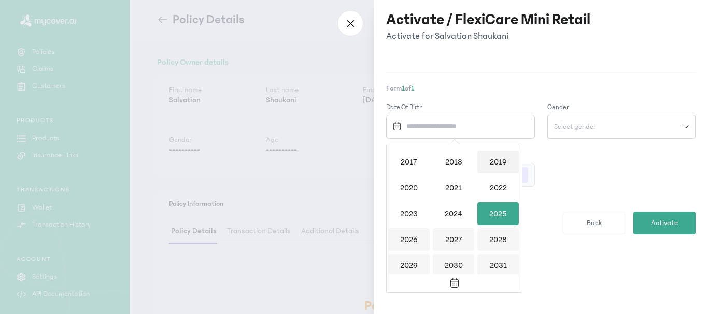
click at [496, 161] on div "2019" at bounding box center [497, 162] width 41 height 23
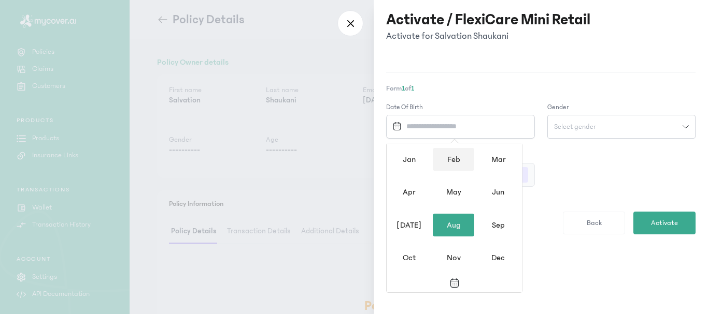
click at [453, 160] on div "Feb" at bounding box center [453, 159] width 41 height 23
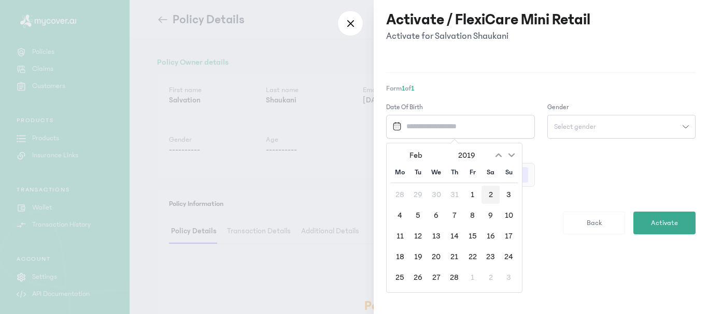
click at [488, 194] on div "2" at bounding box center [490, 195] width 18 height 18
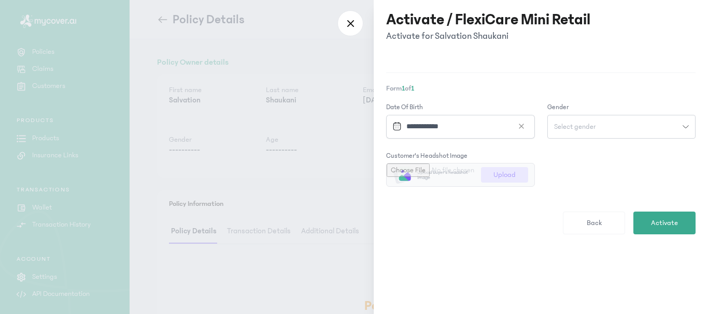
click at [558, 131] on button "Select gender" at bounding box center [621, 127] width 149 height 24
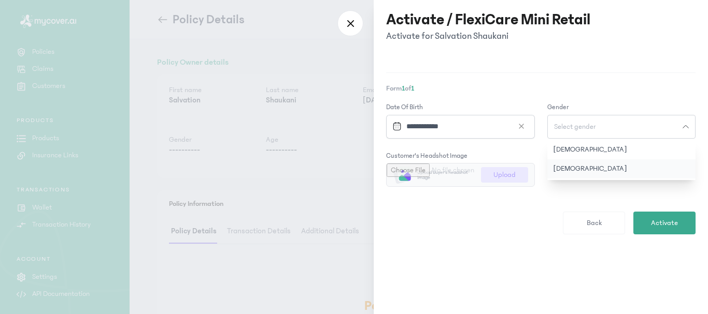
click at [564, 170] on button "[DEMOGRAPHIC_DATA]" at bounding box center [621, 169] width 149 height 19
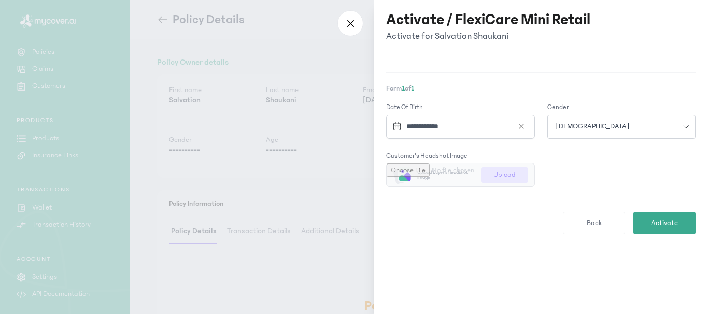
click at [497, 175] on input "file" at bounding box center [460, 175] width 148 height 23
type input "**********"
click at [663, 223] on span "Activate" at bounding box center [664, 223] width 27 height 11
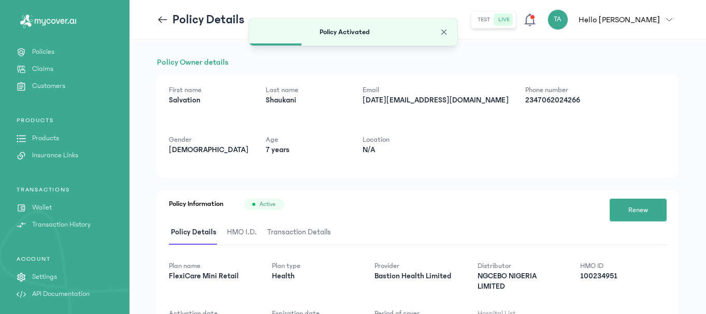
scroll to position [91, 0]
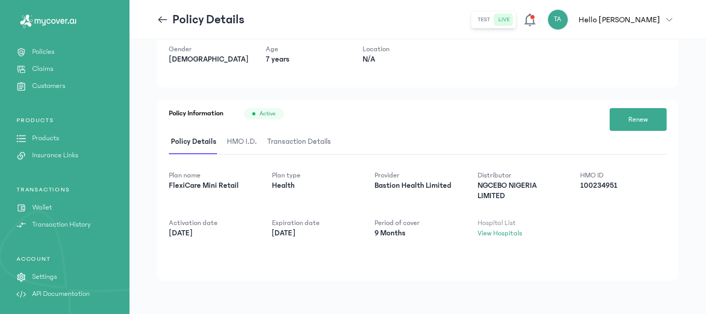
click at [246, 141] on span "HMO I.D." at bounding box center [242, 142] width 34 height 24
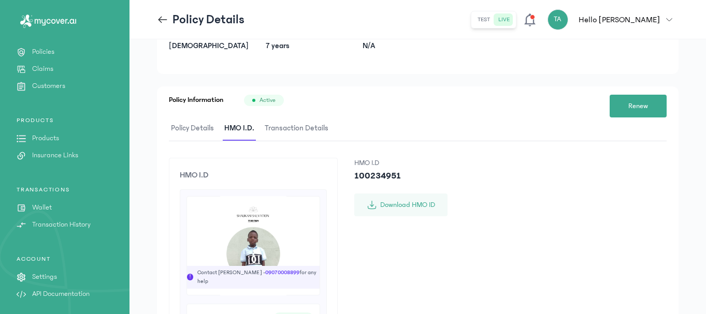
scroll to position [99, 0]
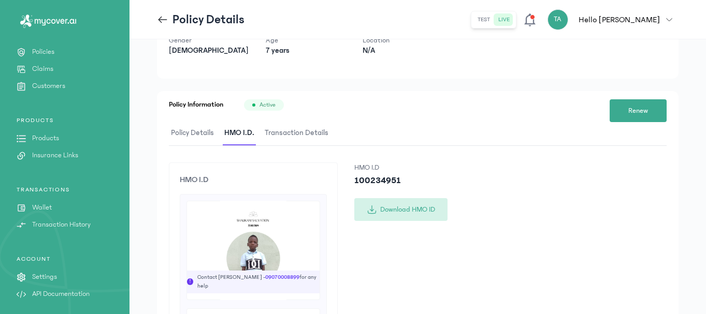
click at [421, 209] on button "Download HMO ID" at bounding box center [400, 209] width 93 height 23
click at [162, 22] on icon at bounding box center [161, 19] width 4 height 7
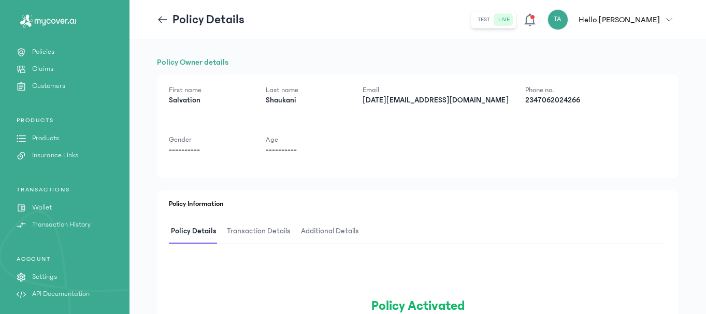
click at [162, 22] on icon at bounding box center [161, 19] width 4 height 7
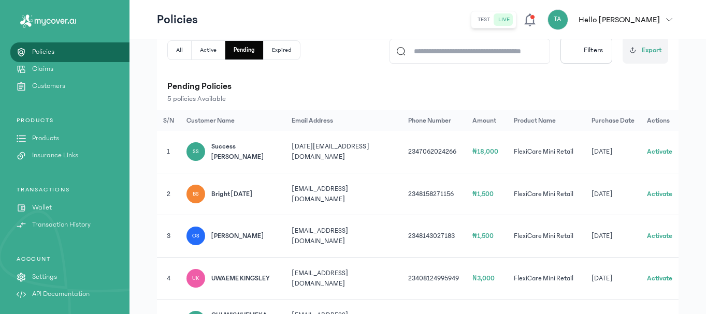
click at [666, 151] on button "Activate" at bounding box center [659, 152] width 25 height 10
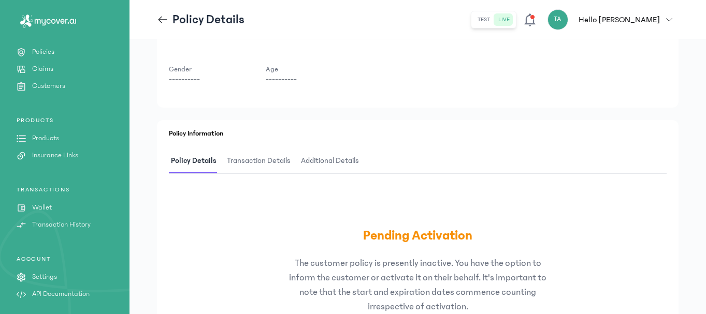
scroll to position [211, 0]
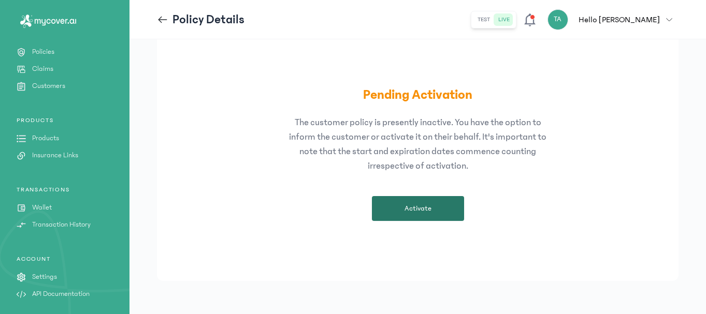
click at [424, 204] on span "Activate" at bounding box center [418, 209] width 27 height 10
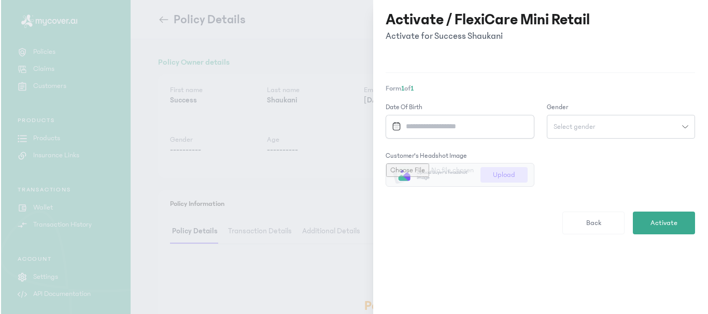
scroll to position [0, 0]
click at [469, 126] on input "Datepicker input" at bounding box center [456, 127] width 137 height 22
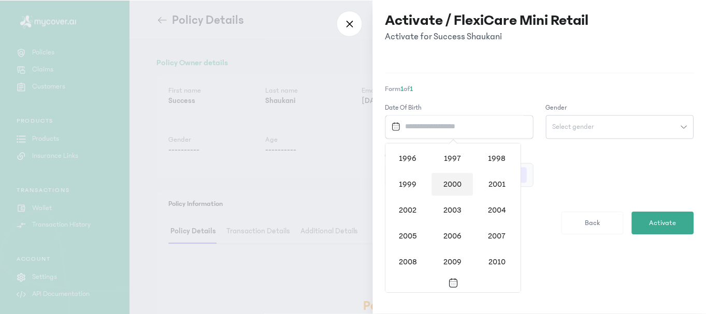
scroll to position [849, 0]
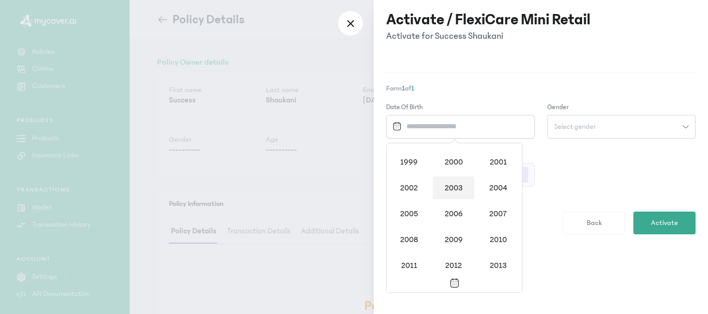
click at [457, 191] on div "2003" at bounding box center [453, 188] width 41 height 23
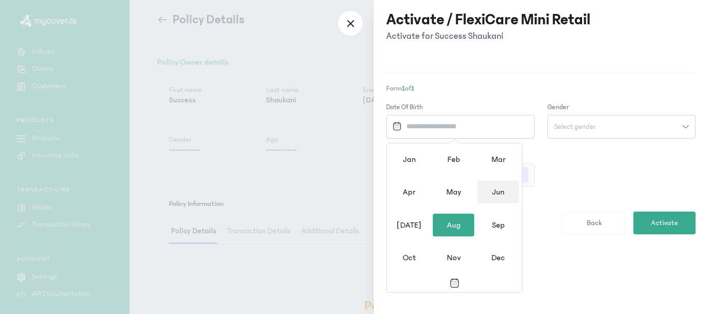
click at [498, 196] on div "Jun" at bounding box center [497, 192] width 41 height 23
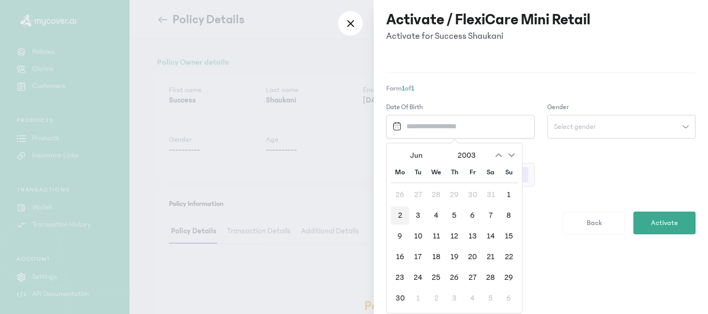
click at [399, 214] on div "2" at bounding box center [400, 216] width 18 height 18
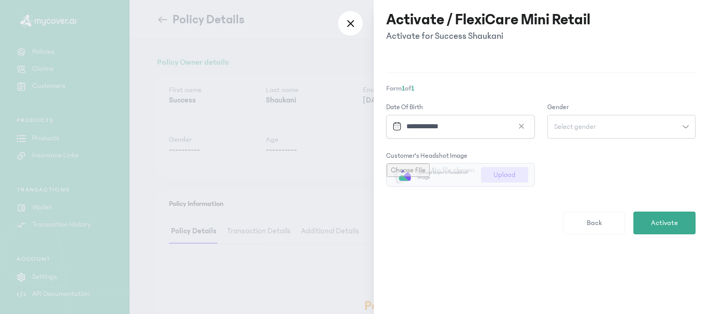
click at [611, 124] on div "Select gender" at bounding box center [615, 126] width 135 height 7
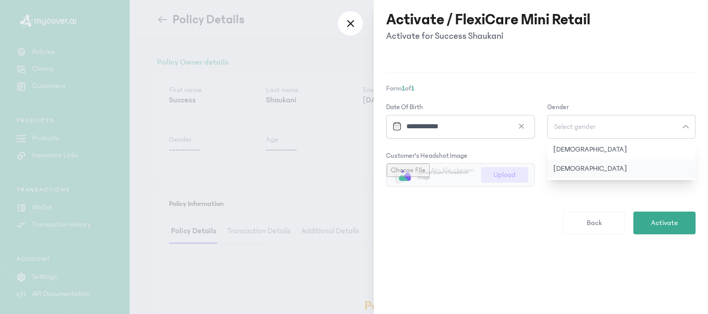
drag, startPoint x: 582, startPoint y: 167, endPoint x: 487, endPoint y: 172, distance: 94.5
click at [581, 167] on button "[DEMOGRAPHIC_DATA]" at bounding box center [621, 169] width 149 height 19
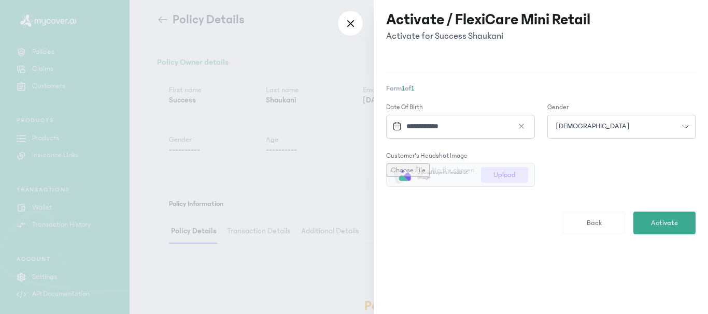
click at [509, 176] on input "file" at bounding box center [460, 175] width 148 height 23
type input "**********"
click at [653, 223] on span "Activate" at bounding box center [664, 223] width 27 height 11
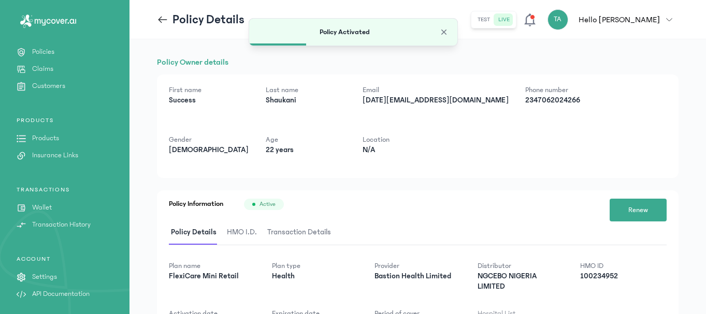
click at [241, 229] on span "HMO I.D." at bounding box center [242, 233] width 34 height 24
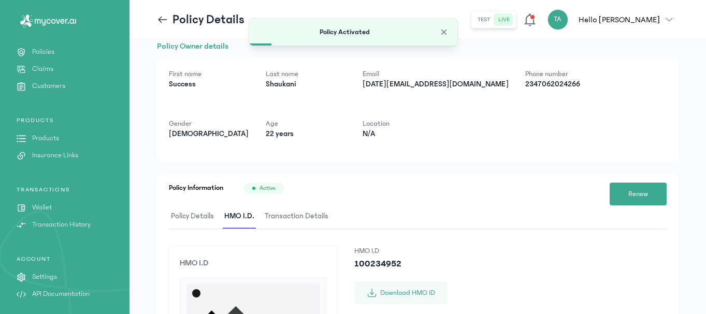
scroll to position [207, 0]
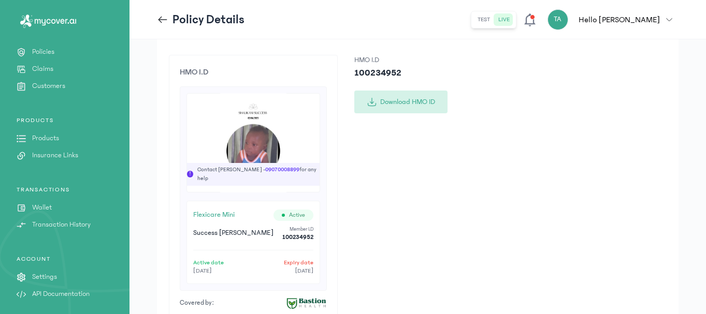
click at [407, 107] on button "Download HMO ID" at bounding box center [400, 102] width 93 height 23
